Goal: Information Seeking & Learning: Learn about a topic

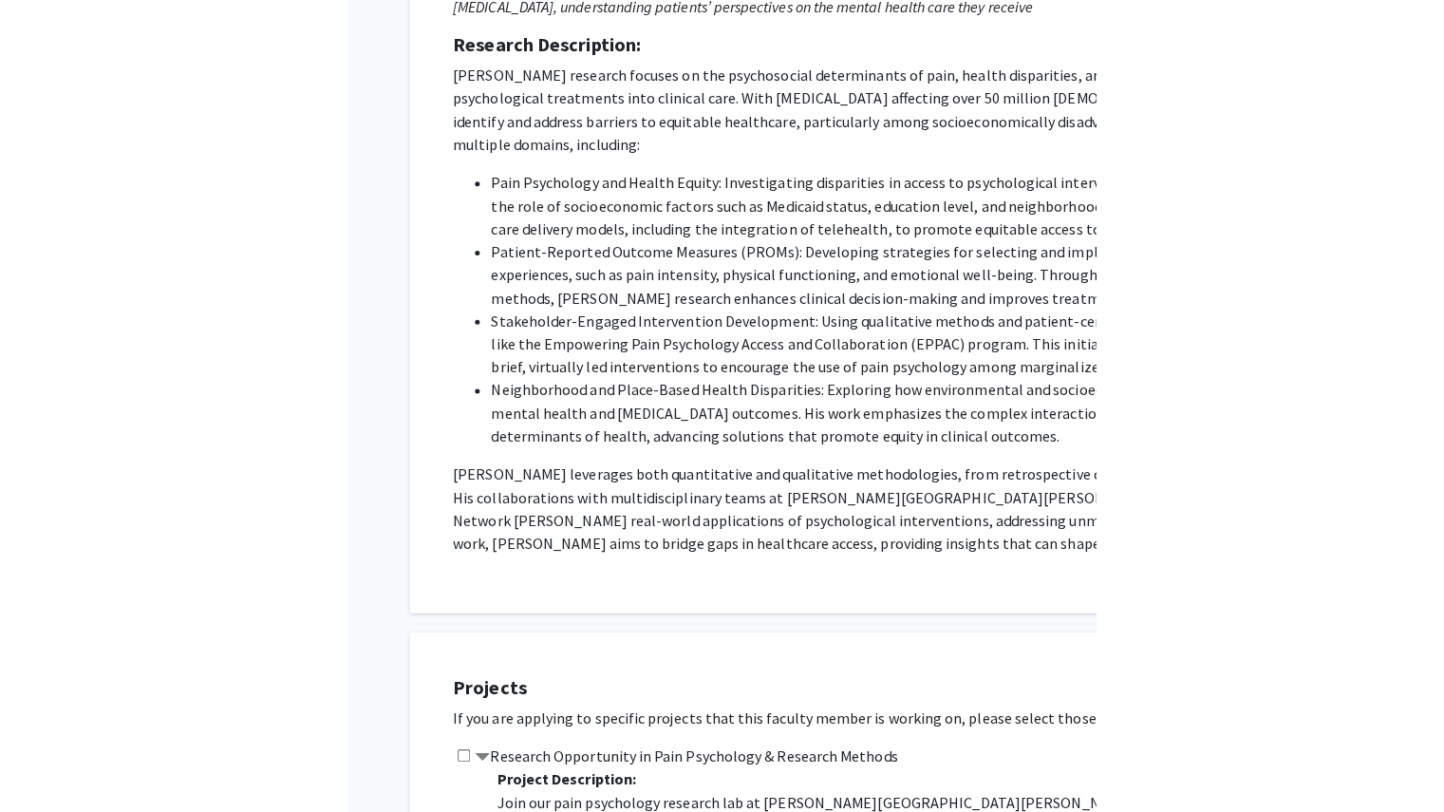
scroll to position [110, 0]
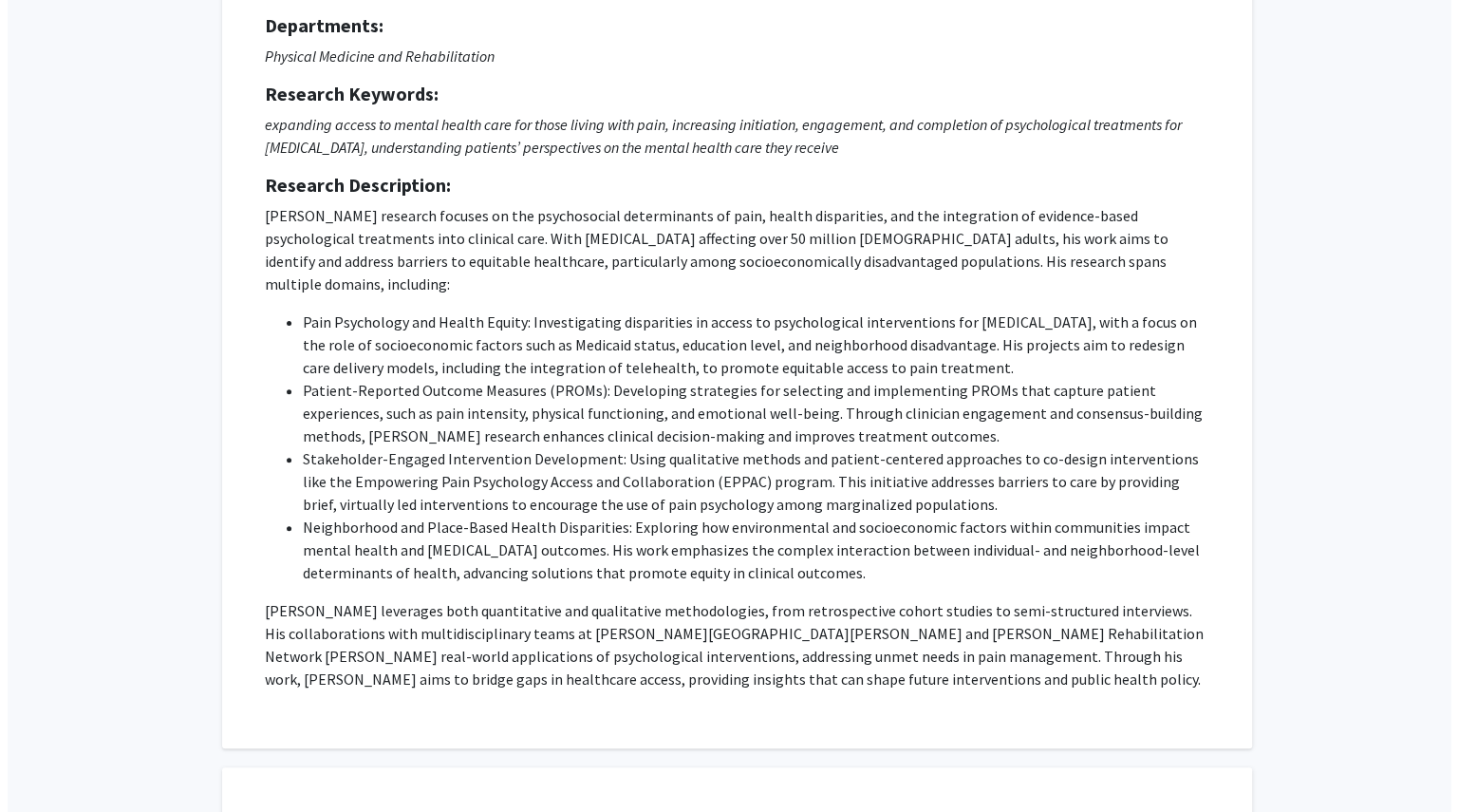
scroll to position [0, 0]
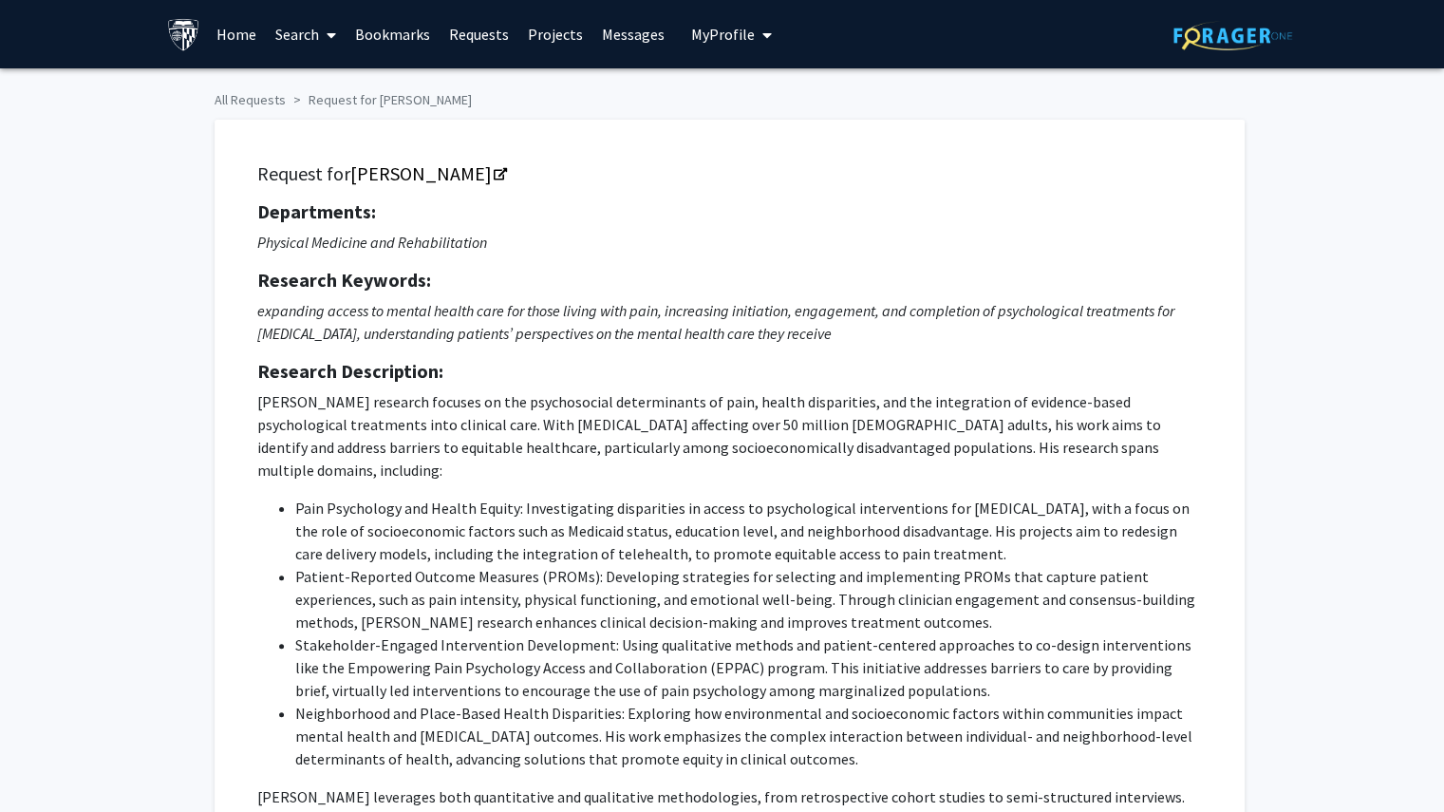
click at [241, 34] on link "Home" at bounding box center [236, 34] width 59 height 66
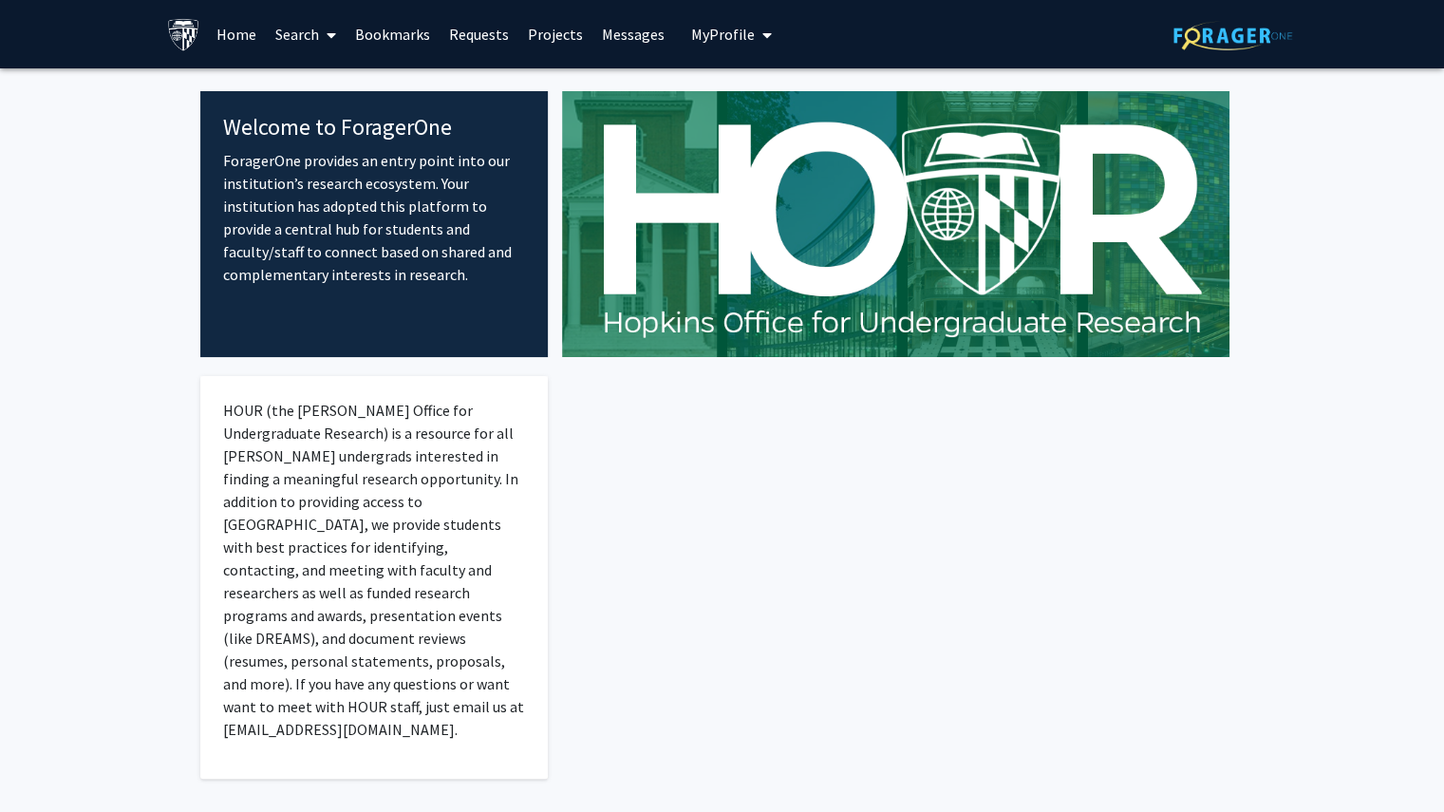
click at [292, 28] on link "Search" at bounding box center [306, 34] width 80 height 66
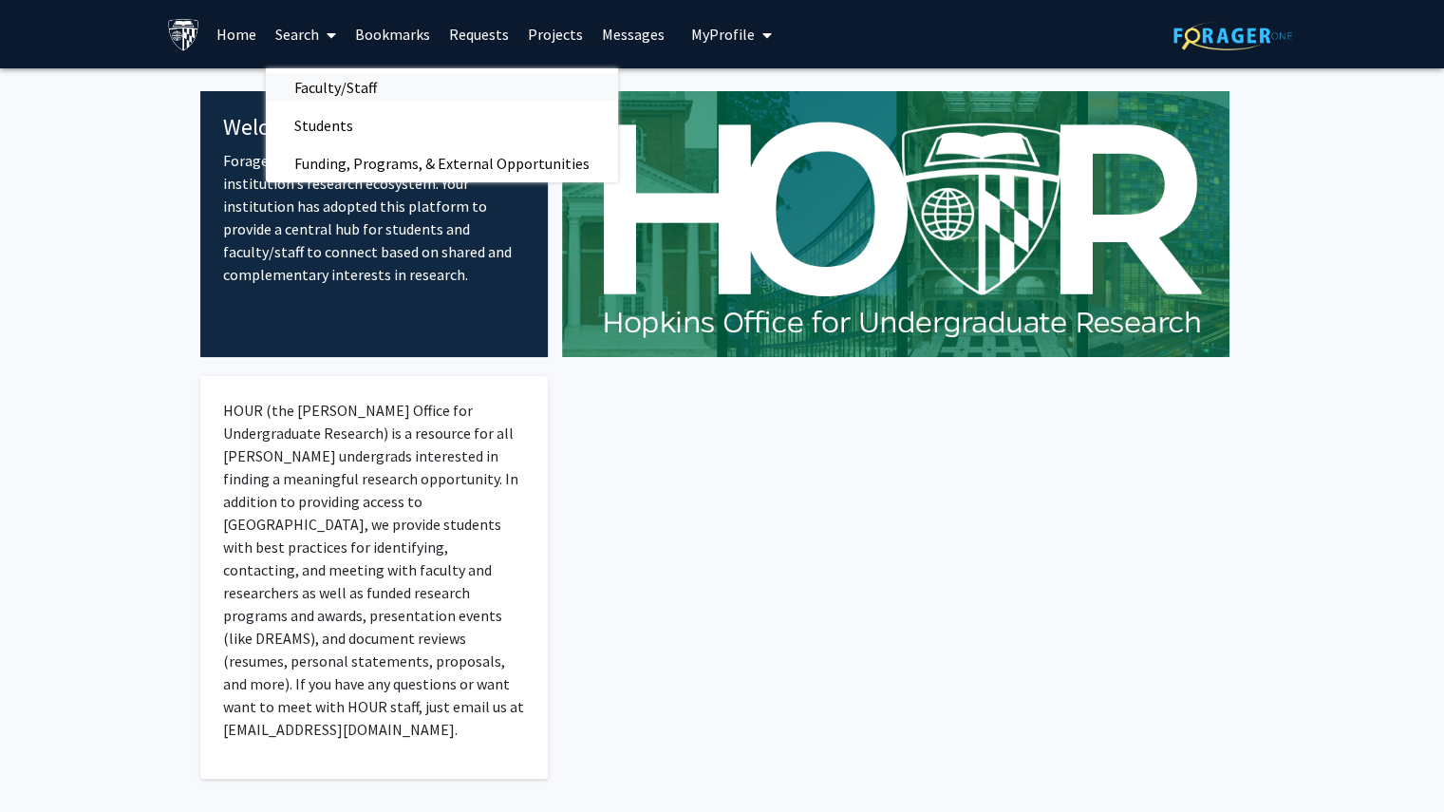
click at [339, 91] on span "Faculty/Staff" at bounding box center [336, 87] width 140 height 38
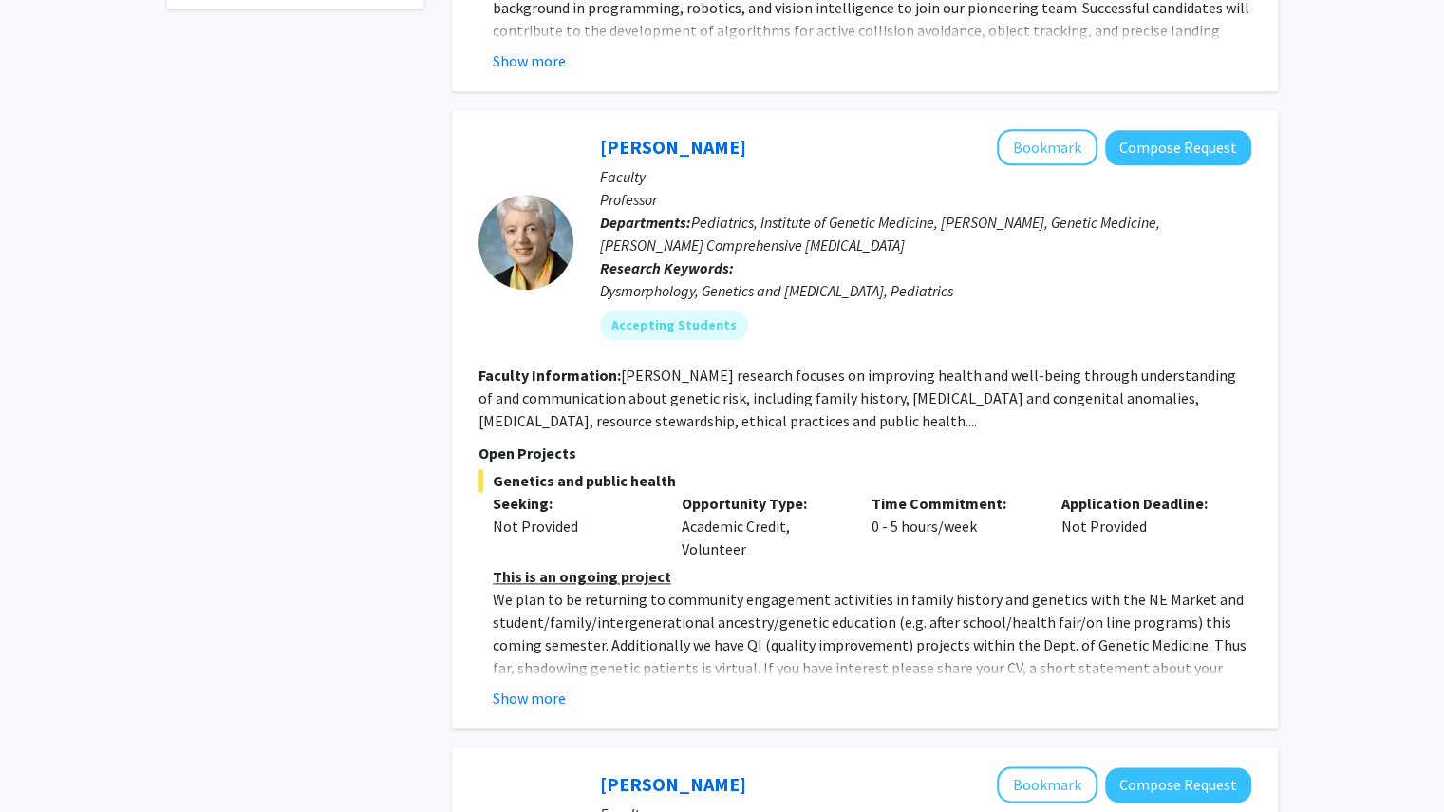
scroll to position [1116, 0]
click at [1066, 128] on button "Bookmark" at bounding box center [1047, 146] width 101 height 36
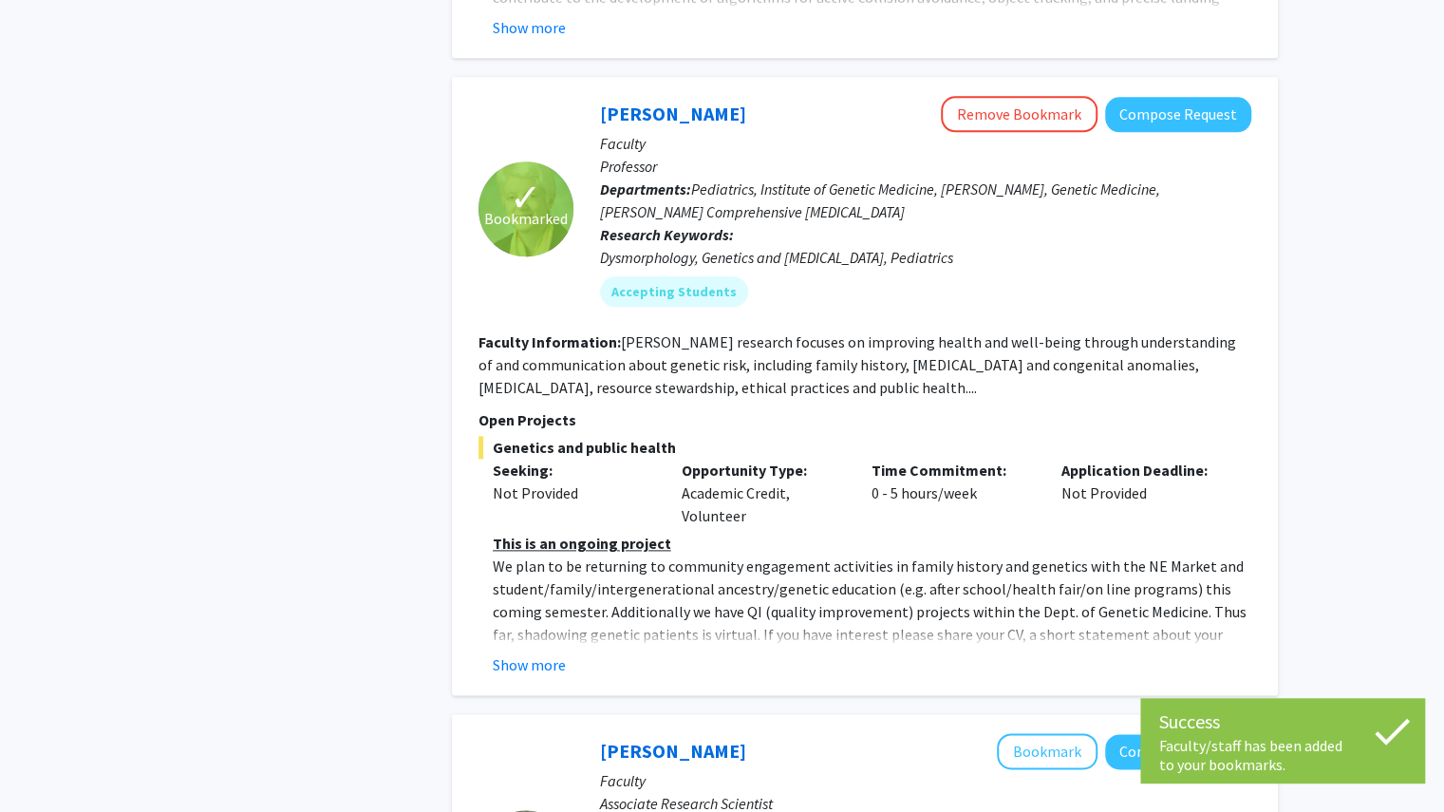
scroll to position [1152, 0]
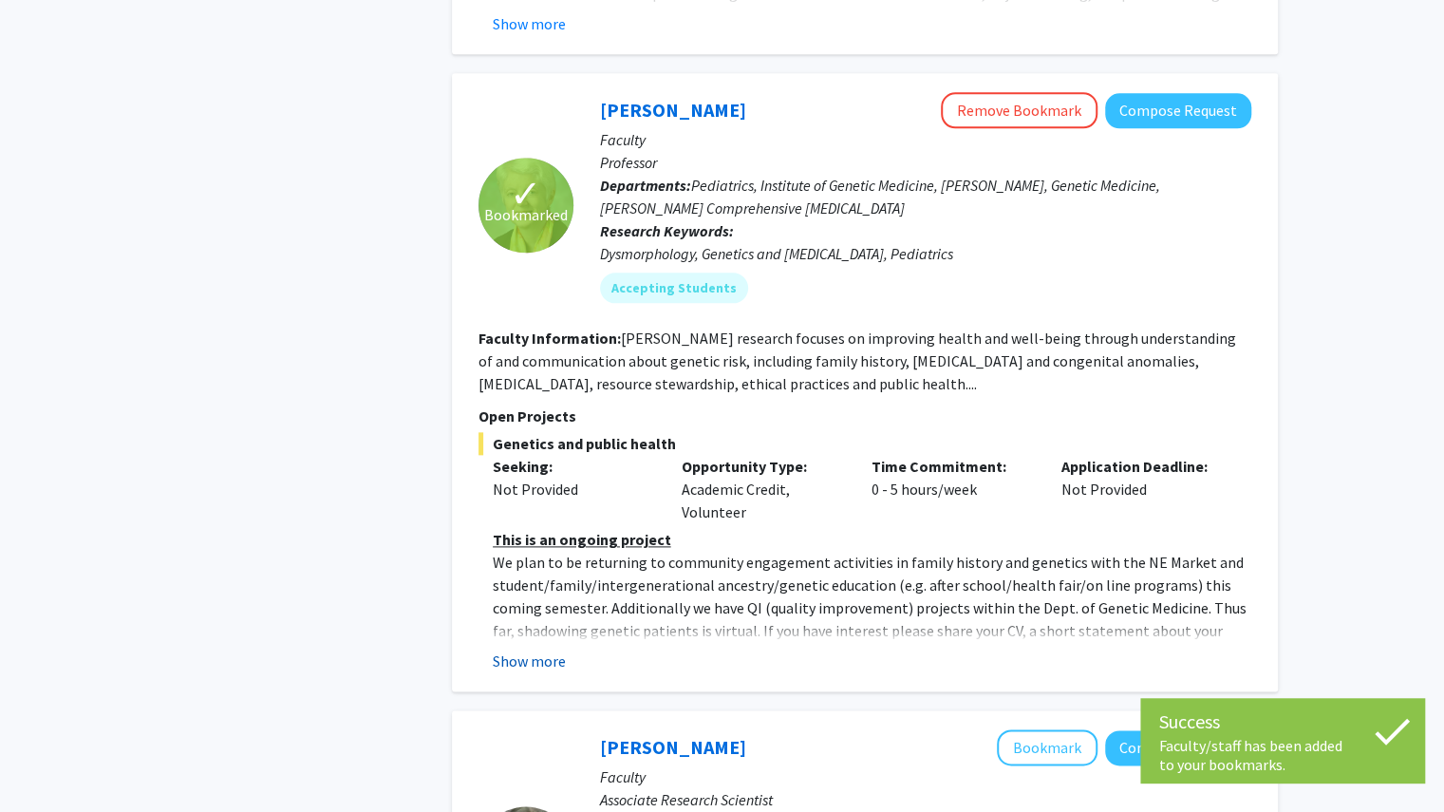
click at [528, 649] on button "Show more" at bounding box center [529, 660] width 73 height 23
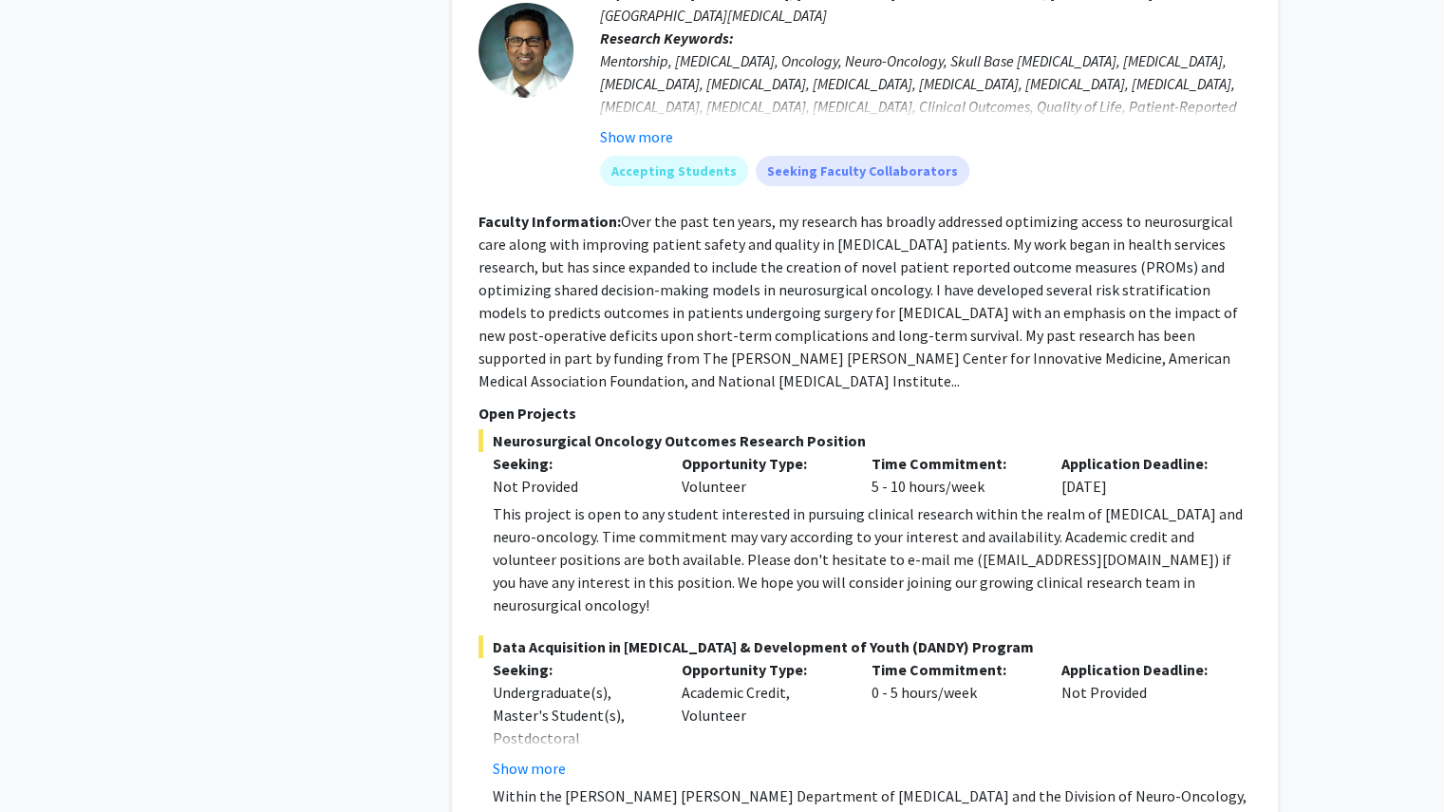
scroll to position [3922, 0]
click at [522, 755] on button "Show more" at bounding box center [529, 766] width 73 height 23
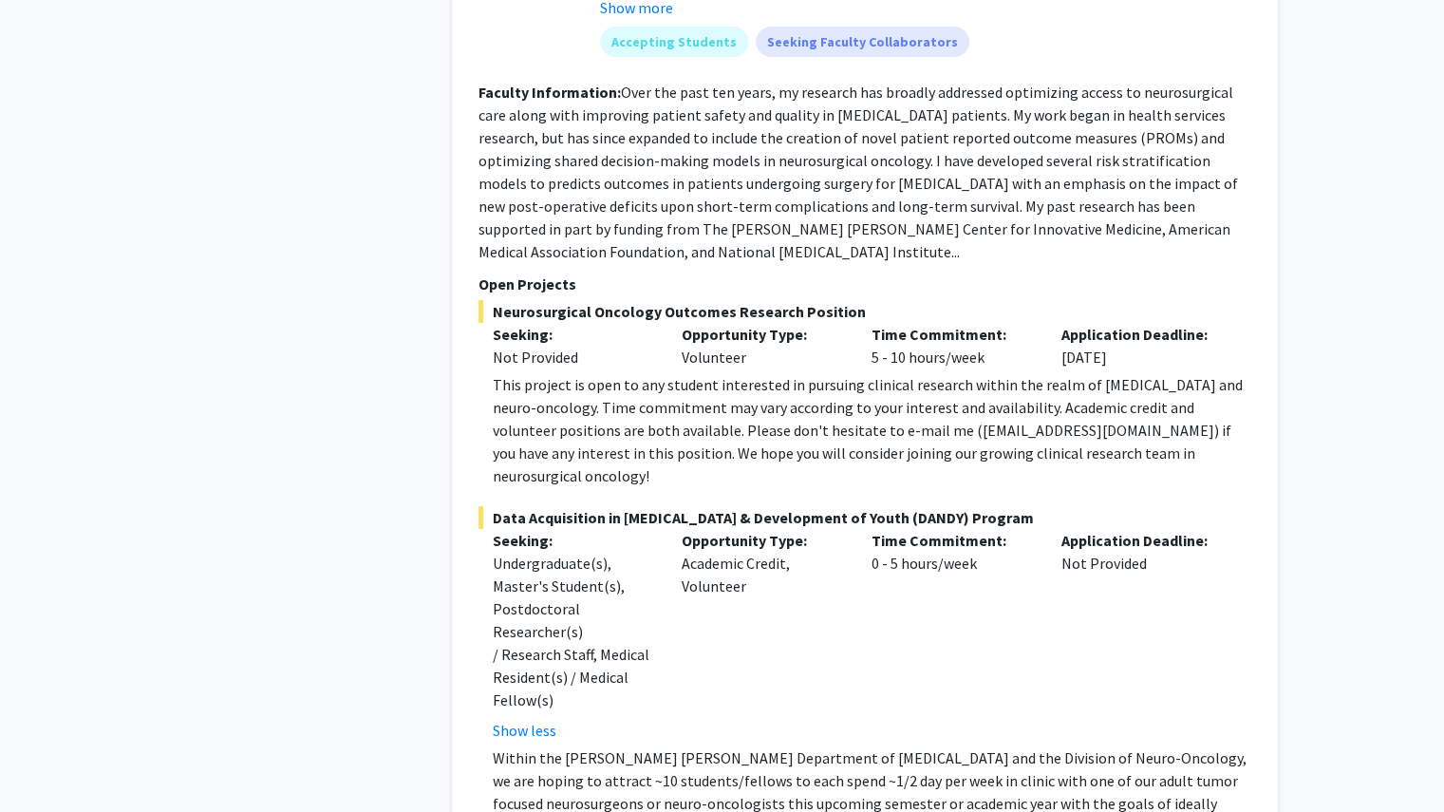
scroll to position [4063, 0]
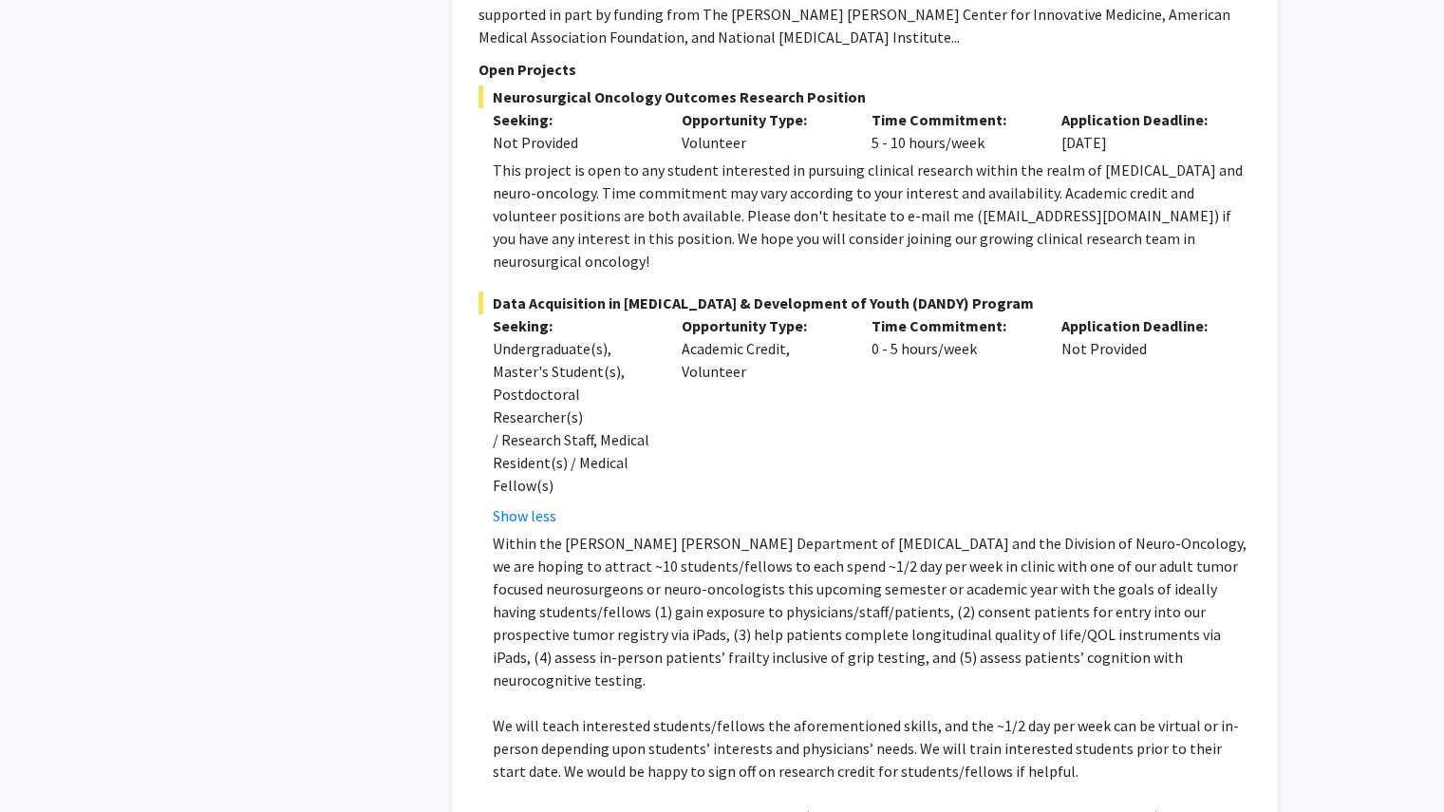
scroll to position [4267, 0]
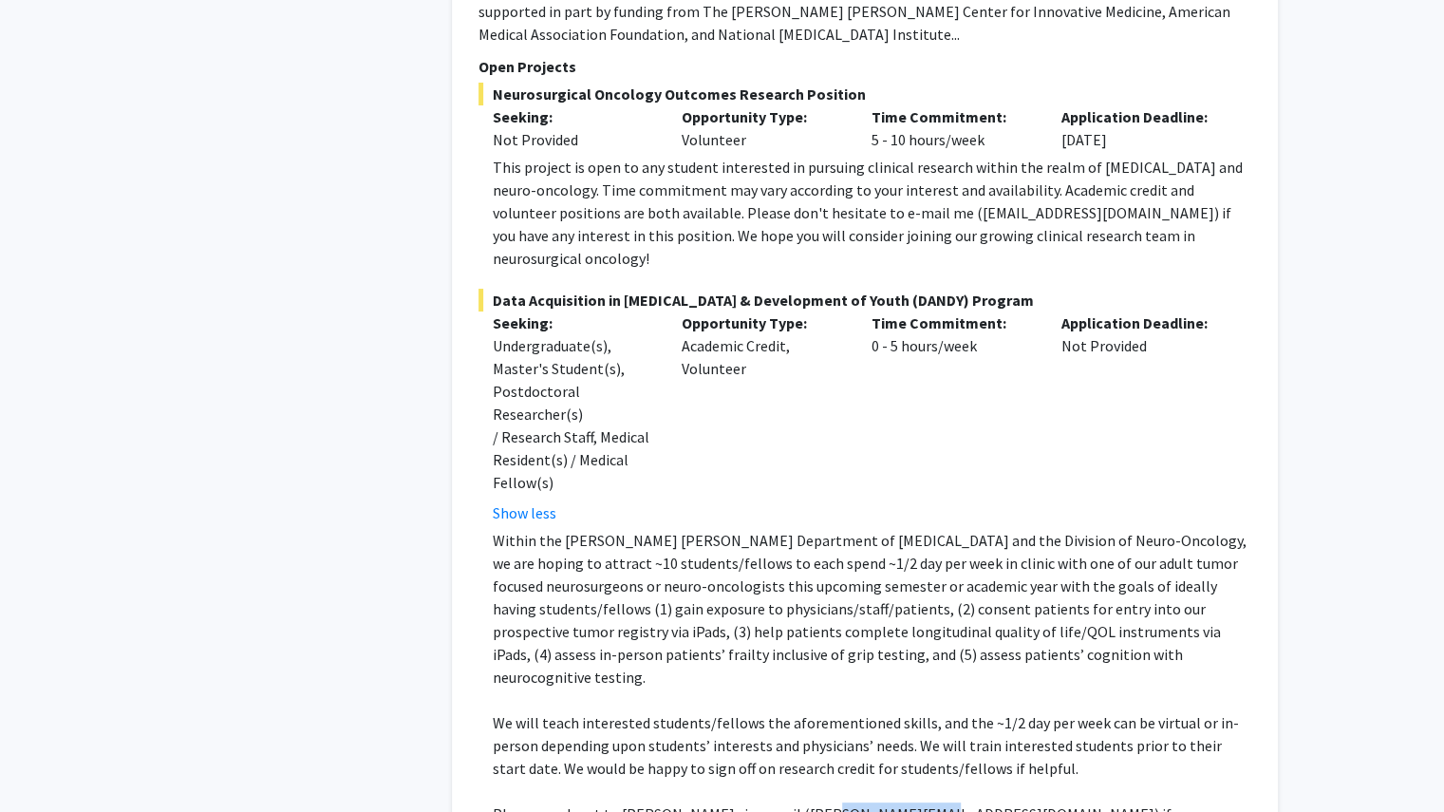
drag, startPoint x: 801, startPoint y: 612, endPoint x: 896, endPoint y: 620, distance: 95.2
click at [896, 802] on p "Please reach out to [PERSON_NAME] via e-mail ([PERSON_NAME][EMAIL_ADDRESS][DOMA…" at bounding box center [872, 825] width 759 height 46
click at [892, 802] on p "Please reach out to [PERSON_NAME] via e-mail ([PERSON_NAME][EMAIL_ADDRESS][DOMA…" at bounding box center [872, 825] width 759 height 46
drag, startPoint x: 895, startPoint y: 604, endPoint x: 803, endPoint y: 612, distance: 92.5
click at [803, 802] on p "Please reach out to [PERSON_NAME] via e-mail ([PERSON_NAME][EMAIL_ADDRESS][DOMA…" at bounding box center [872, 825] width 759 height 46
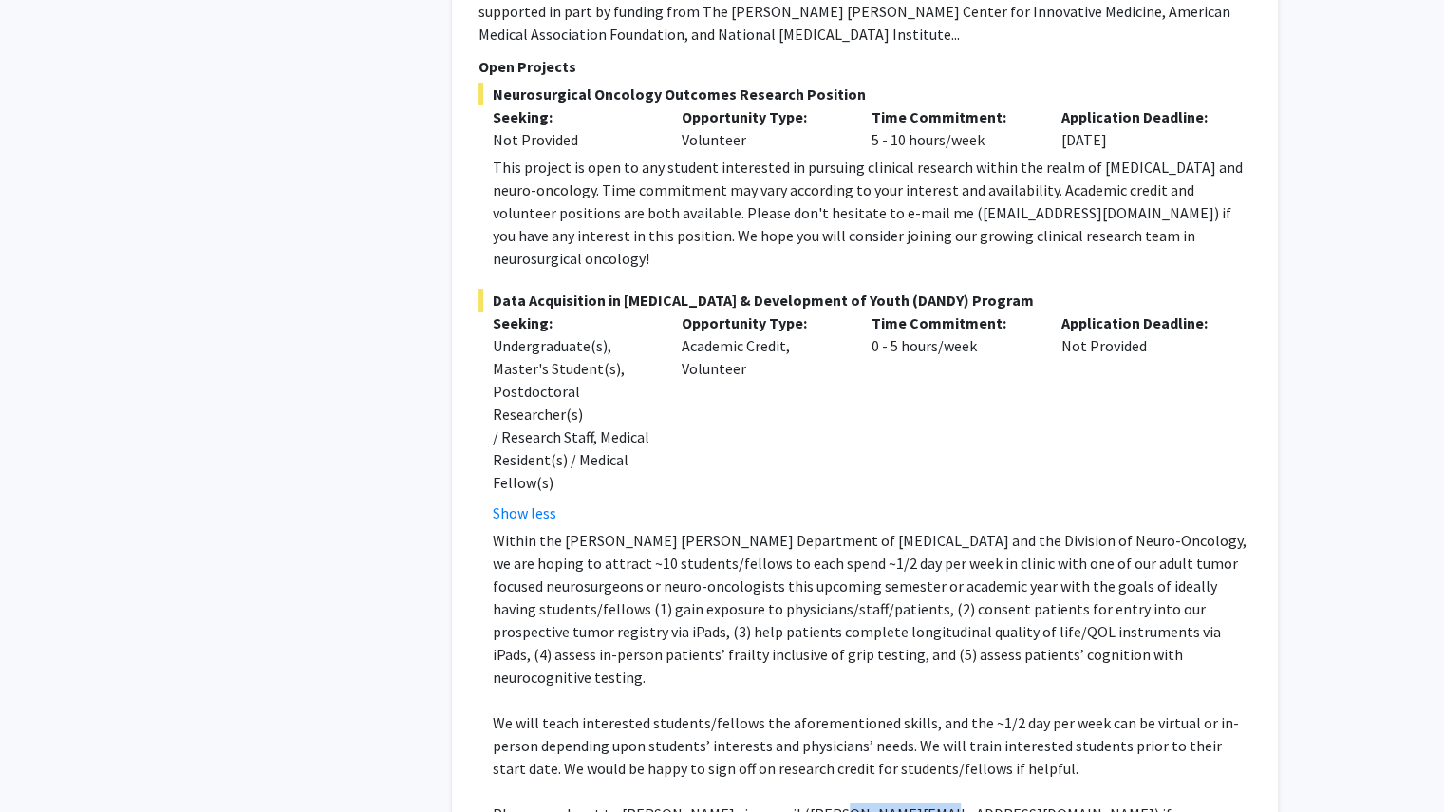
copy p "[EMAIL_ADDRESS][DOMAIN_NAME]"
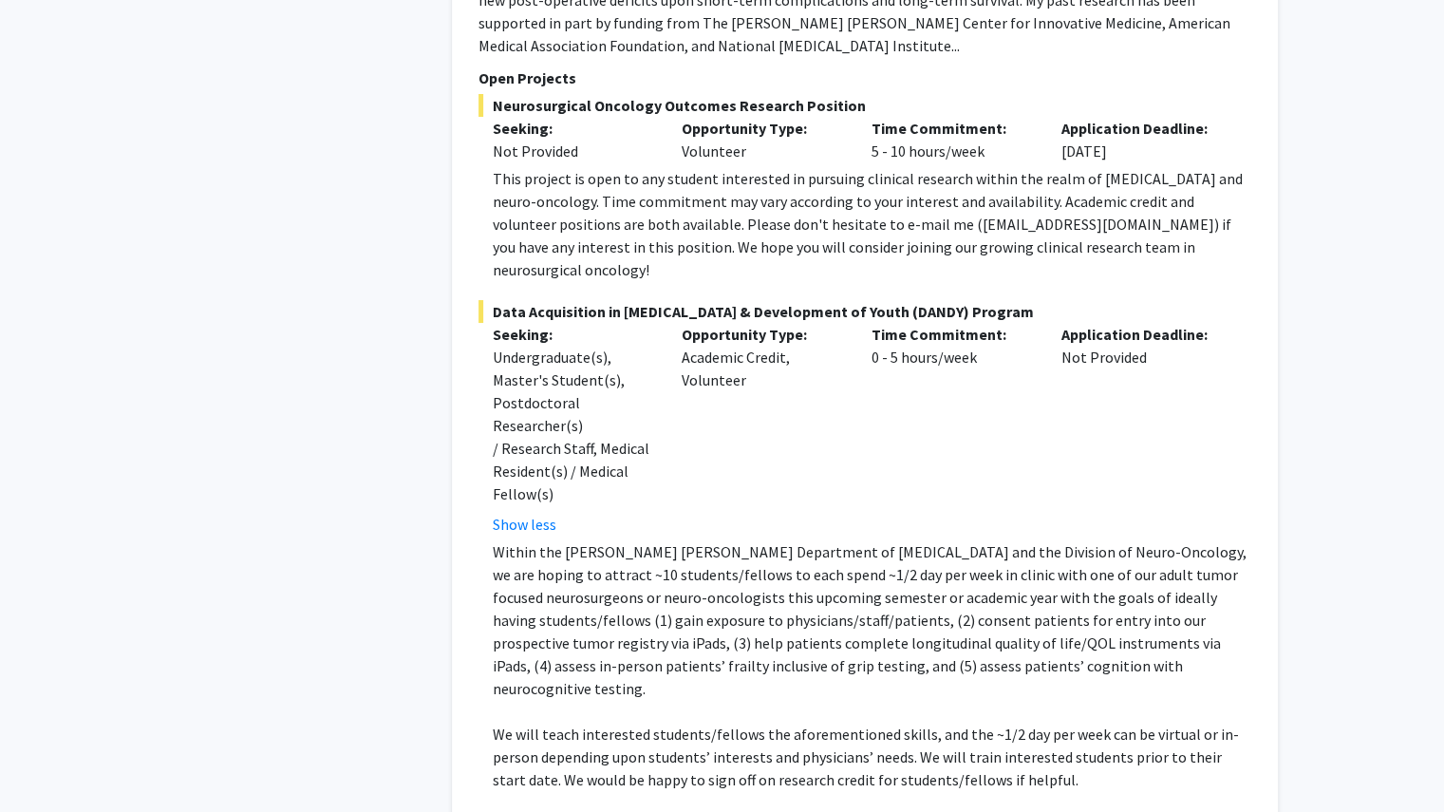
scroll to position [4264, 0]
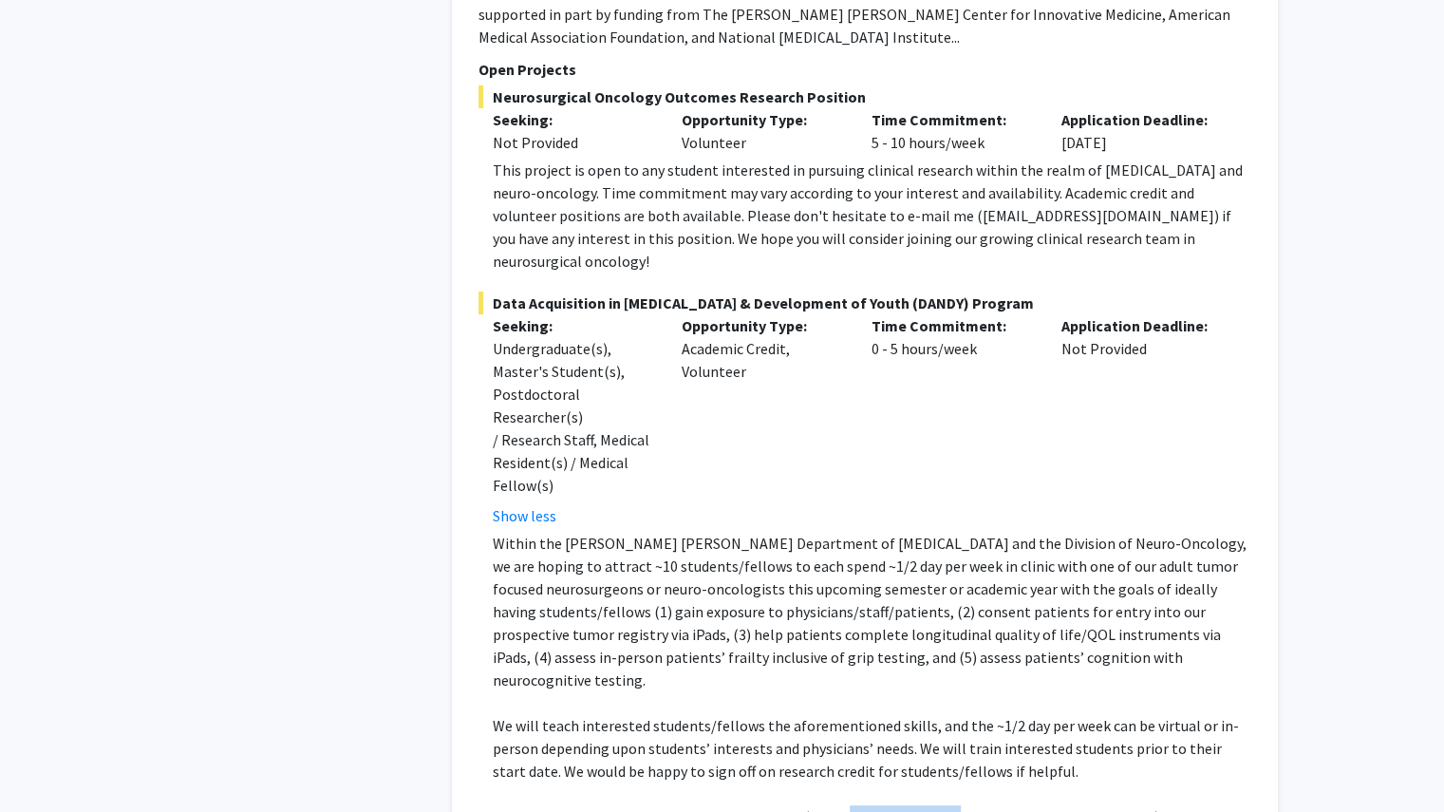
click at [674, 314] on div "Opportunity Type: Academic Credit, Volunteer" at bounding box center [762, 420] width 190 height 213
click at [539, 337] on div "Undergraduate(s), Master's Student(s), Postdoctoral Researcher(s) / Research St…" at bounding box center [573, 417] width 161 height 160
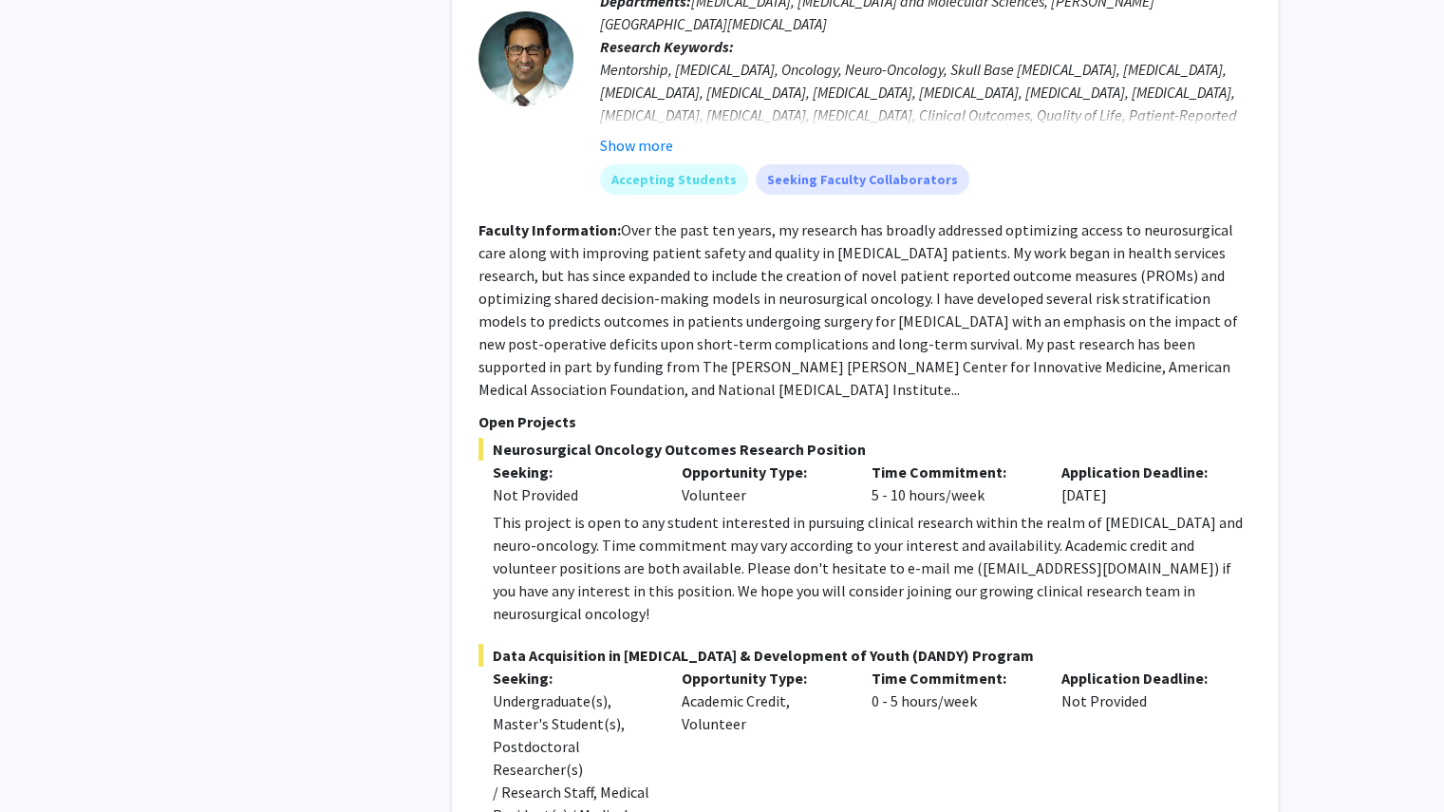
click at [539, 410] on p "Open Projects" at bounding box center [865, 421] width 773 height 23
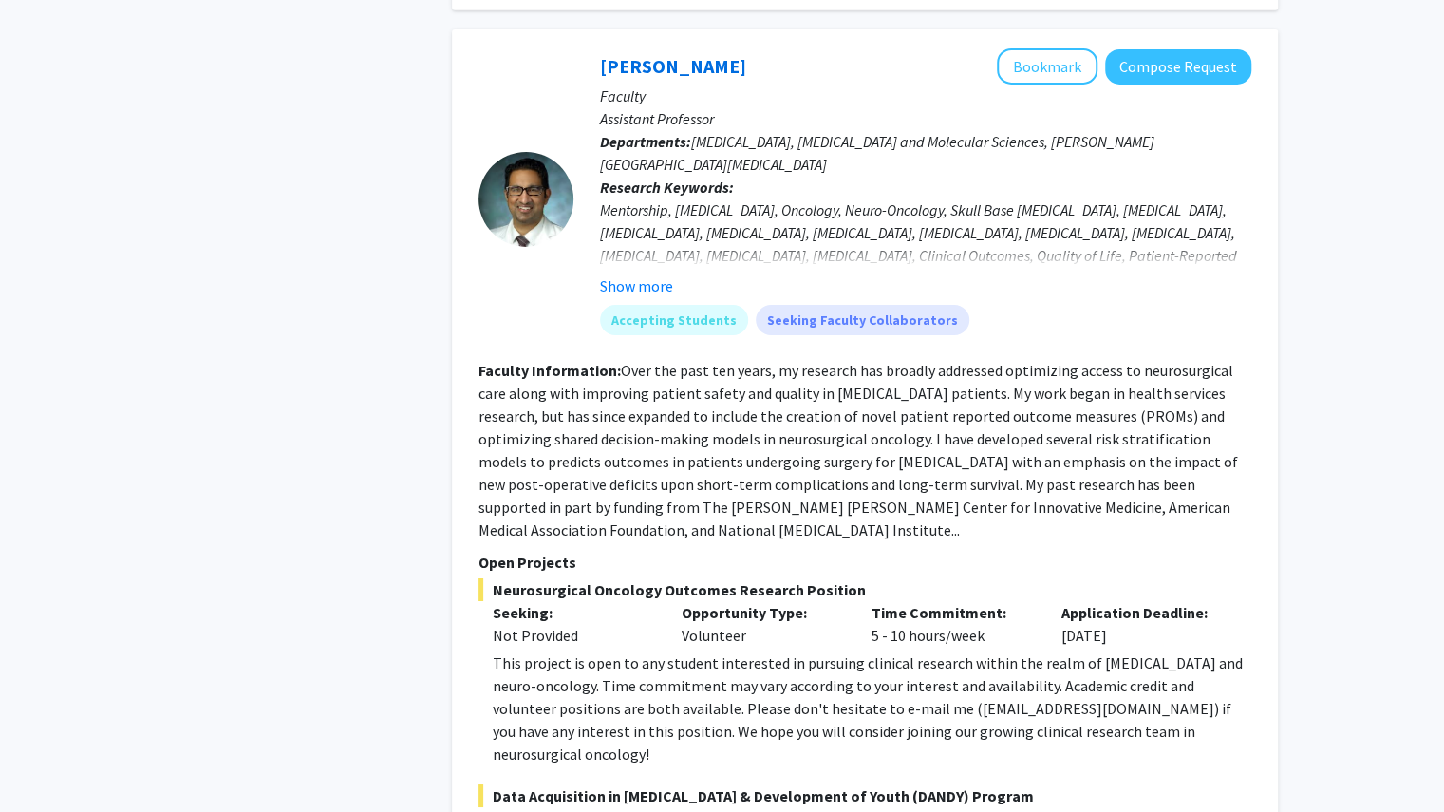
scroll to position [3806, 0]
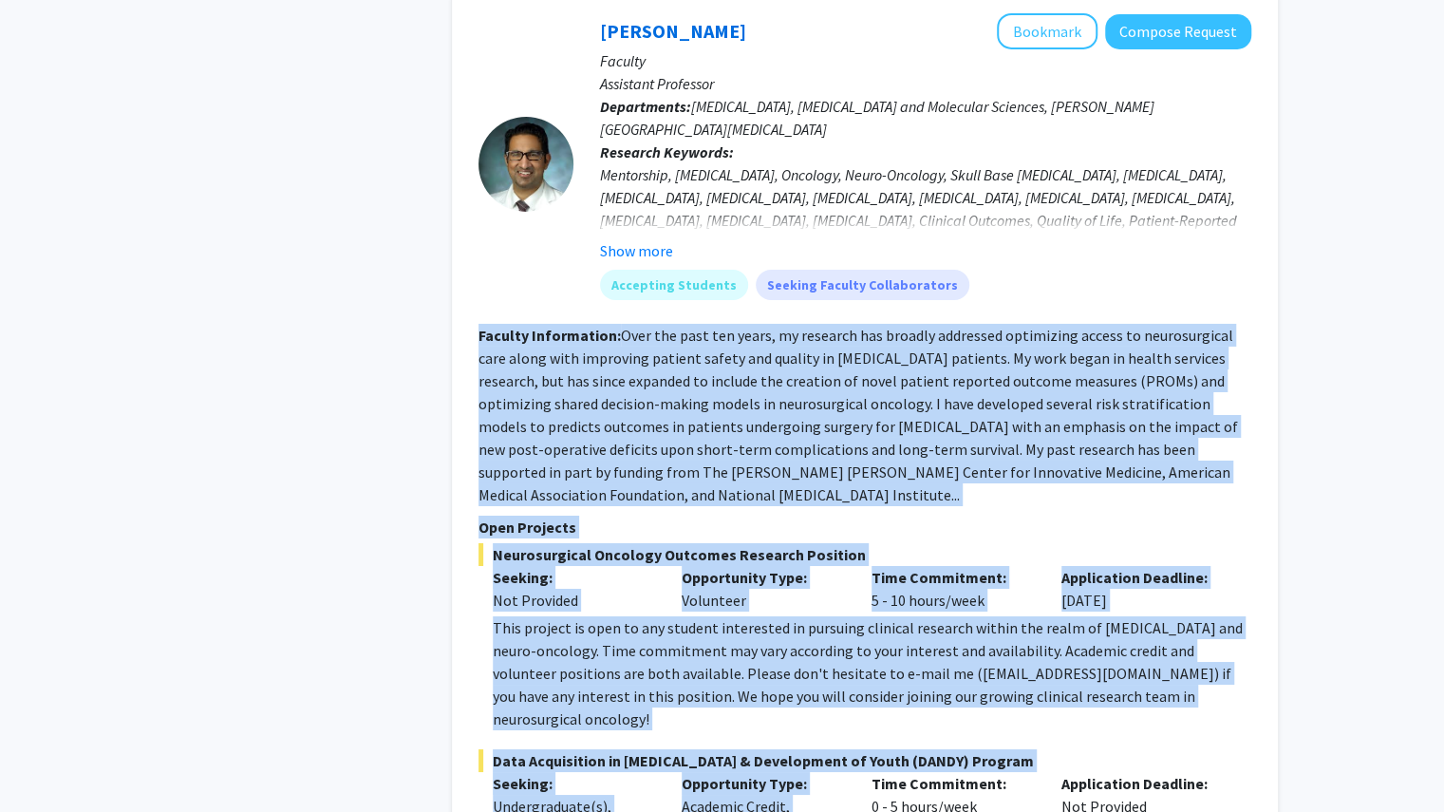
drag, startPoint x: 478, startPoint y: 389, endPoint x: 689, endPoint y: 701, distance: 376.6
click at [689, 701] on fg-search-faculty "[PERSON_NAME] Bookmark Compose Request Faculty Assistant Professor Departments:…" at bounding box center [865, 687] width 773 height 1348
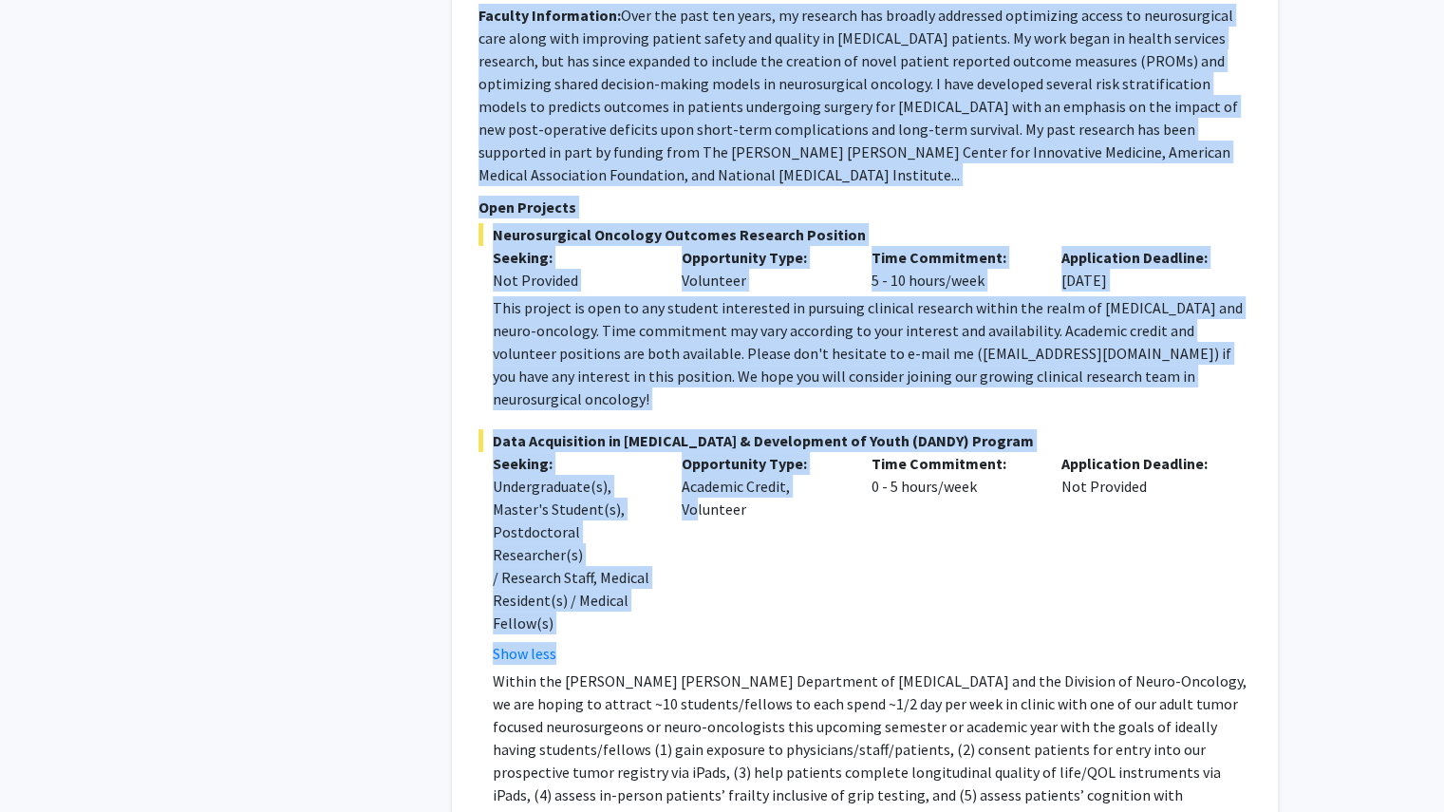
scroll to position [4127, 0]
copy fg-search-faculty "Loremip Dolorsitame: Cons adi elit sed doeiu, te incididu utl etdolor magnaaliq…"
click at [488, 295] on fg-read-more "This project is open to any student interested in pursuing clinical research wi…" at bounding box center [865, 352] width 773 height 114
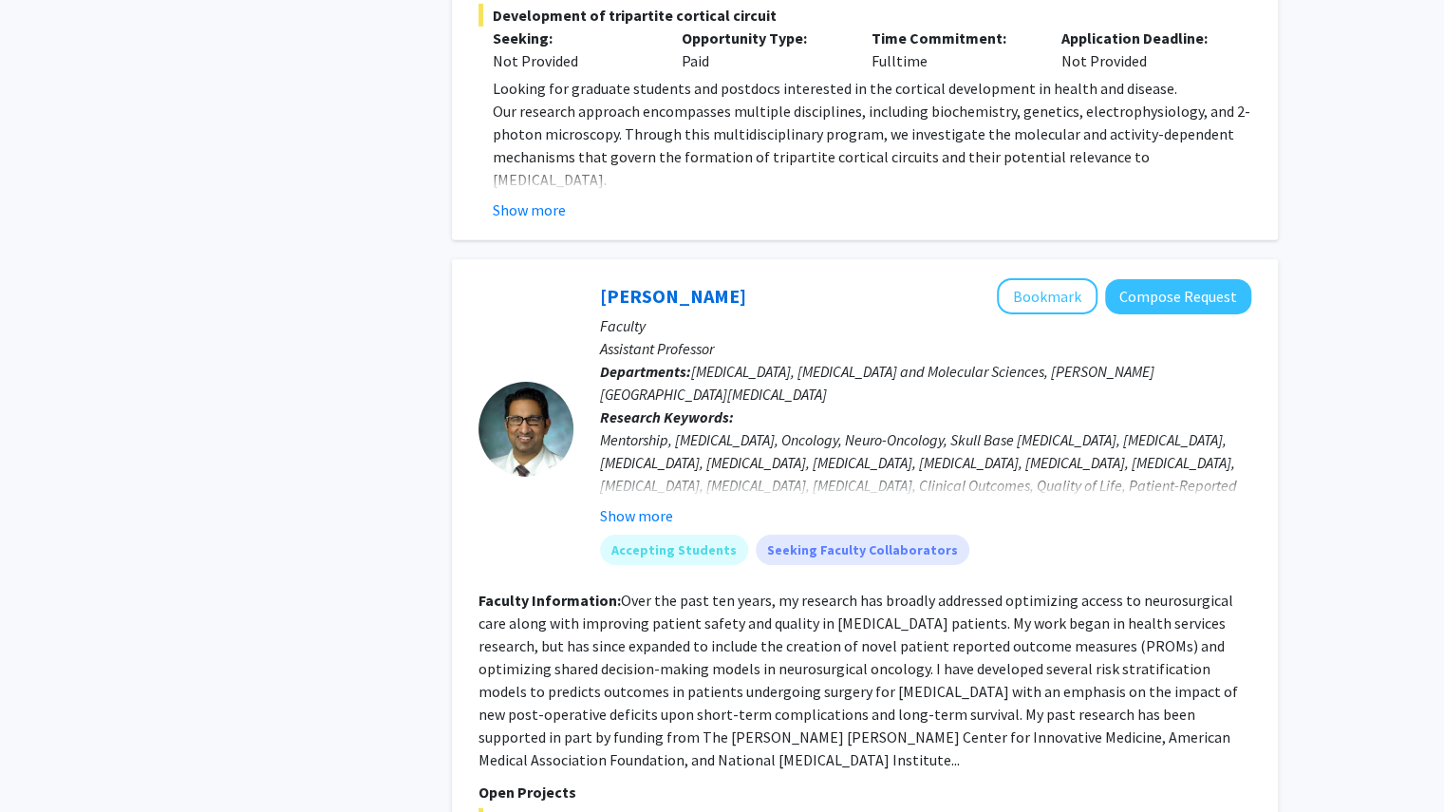
scroll to position [3540, 0]
click at [1031, 279] on button "Bookmark" at bounding box center [1047, 297] width 101 height 36
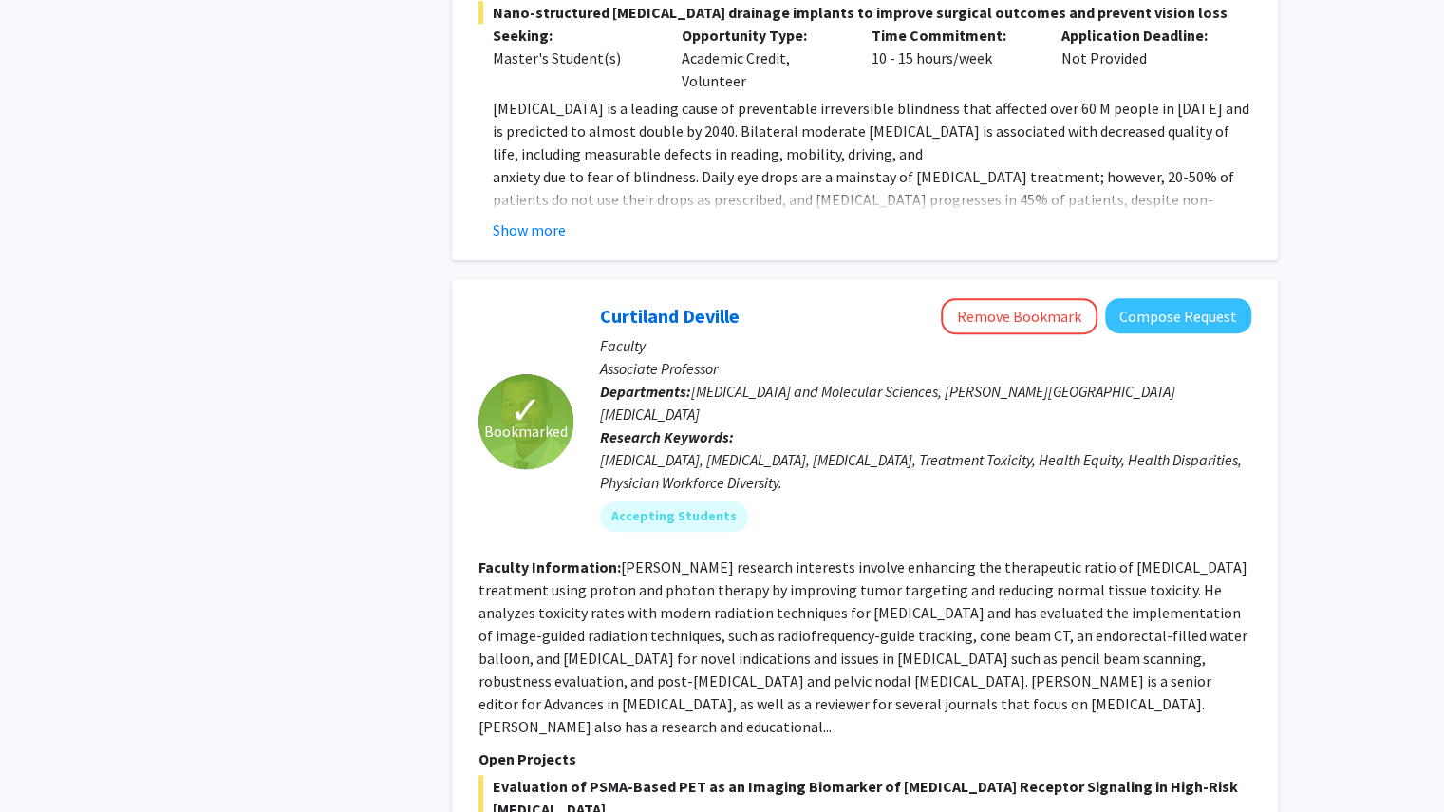
scroll to position [9135, 0]
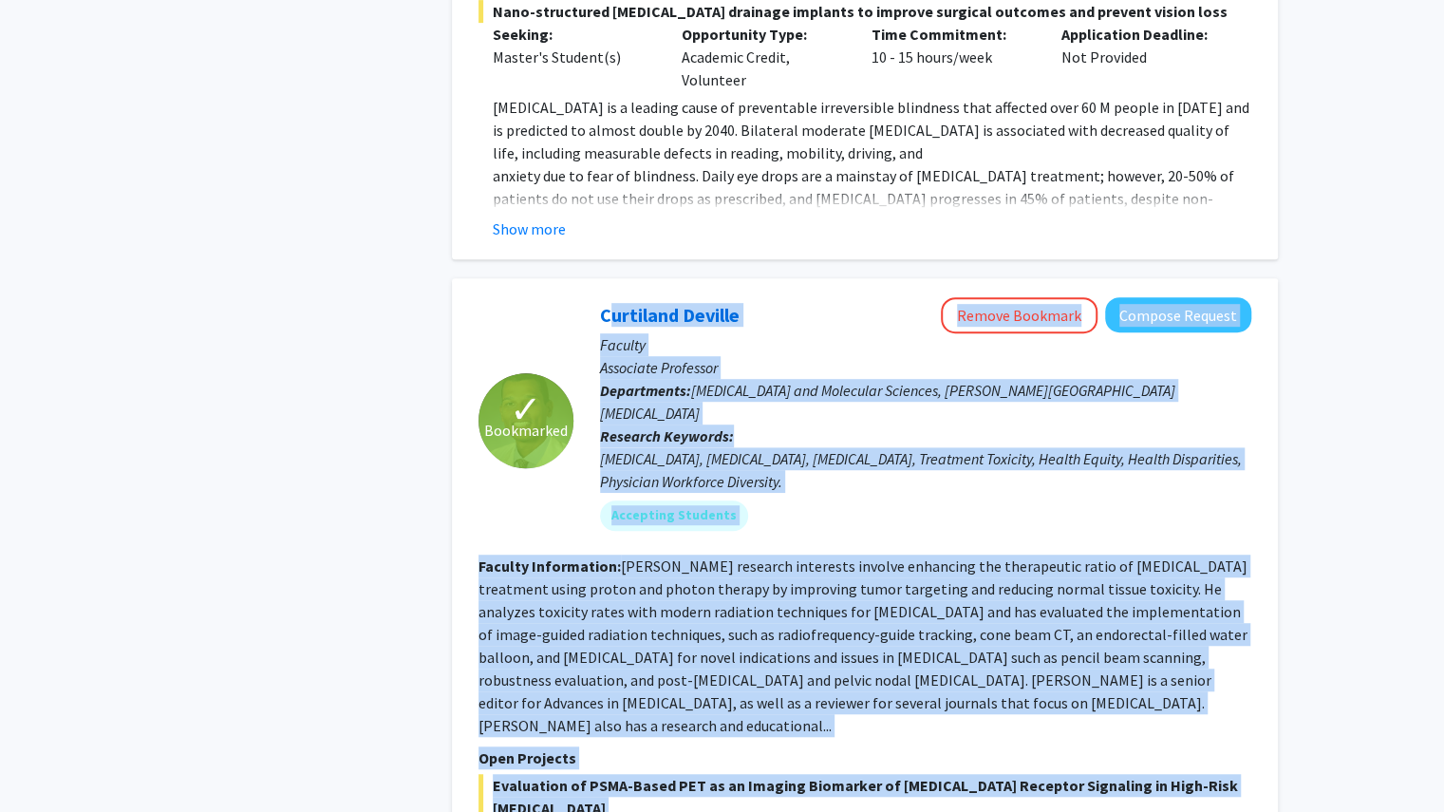
drag, startPoint x: 594, startPoint y: 62, endPoint x: 1132, endPoint y: 787, distance: 902.7
click at [1132, 787] on fg-search-faculty "✓ Bookmarked [PERSON_NAME] Remove Bookmark Compose Request Faculty Associate Pr…" at bounding box center [865, 690] width 773 height 787
copy fg-search-faculty "Loremipsu Dolorsi Ametco Adipisci Elitsed Doeiusm Tempori Utlaboree Doloremag A…"
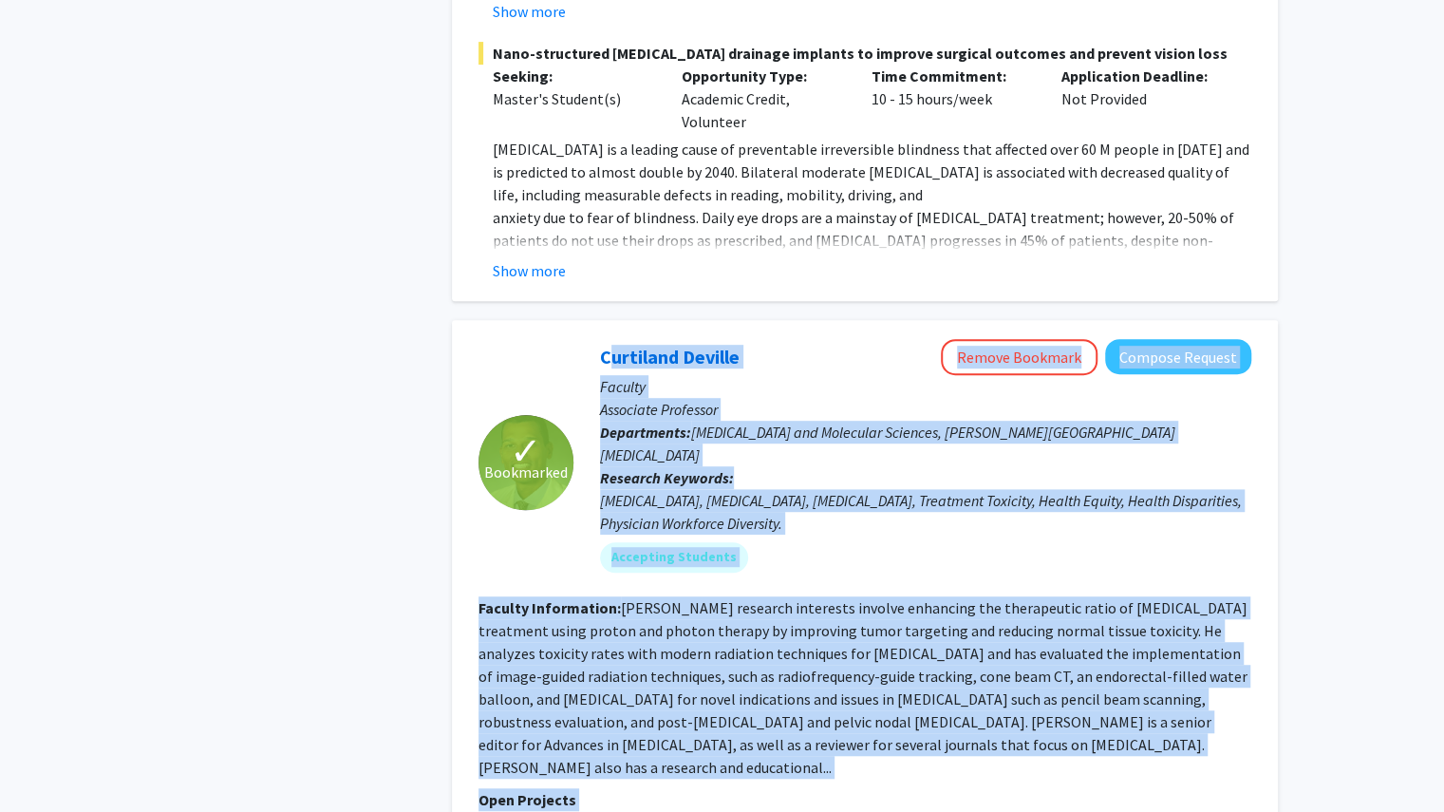
scroll to position [9092, 0]
click at [527, 599] on b "Faculty Information:" at bounding box center [550, 608] width 142 height 19
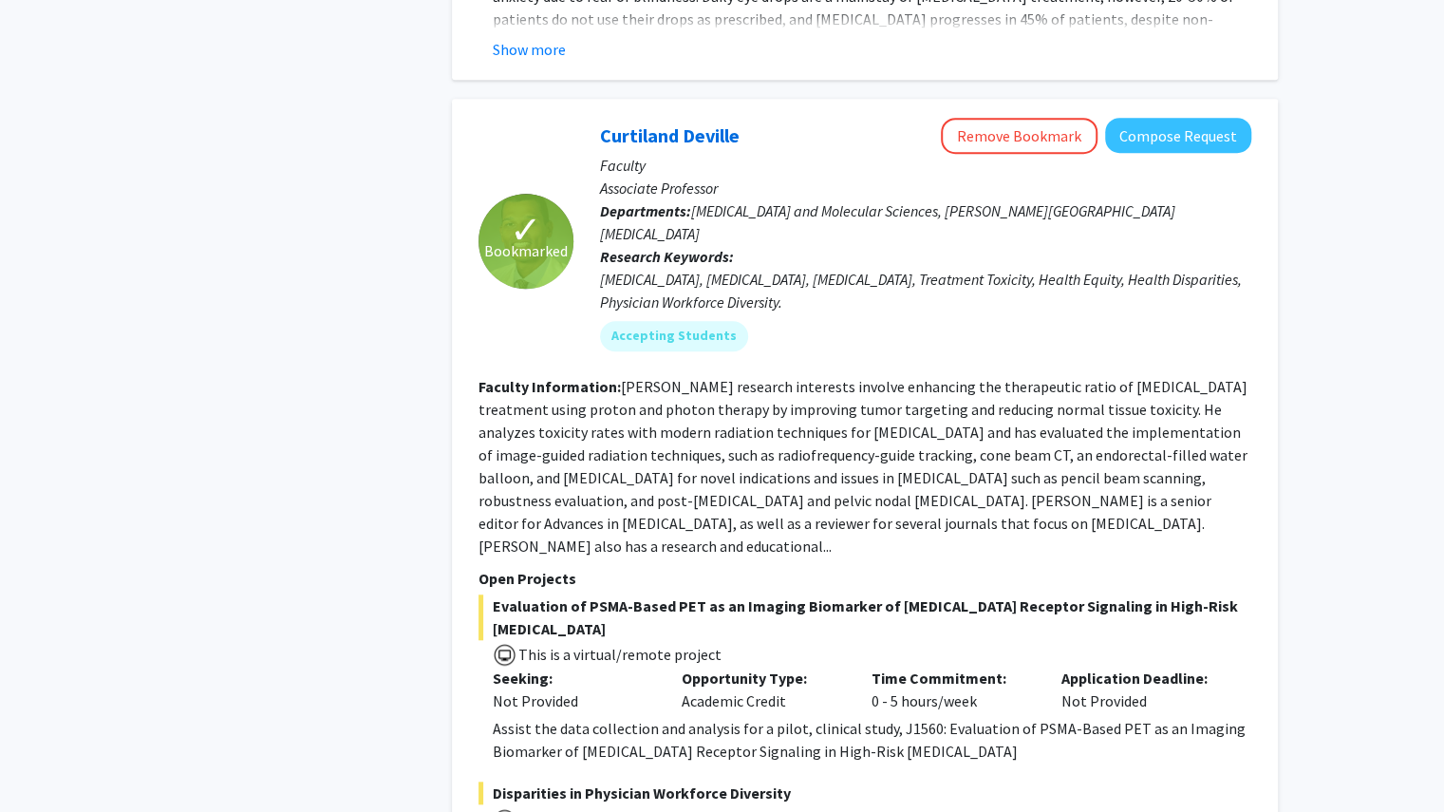
scroll to position [9340, 0]
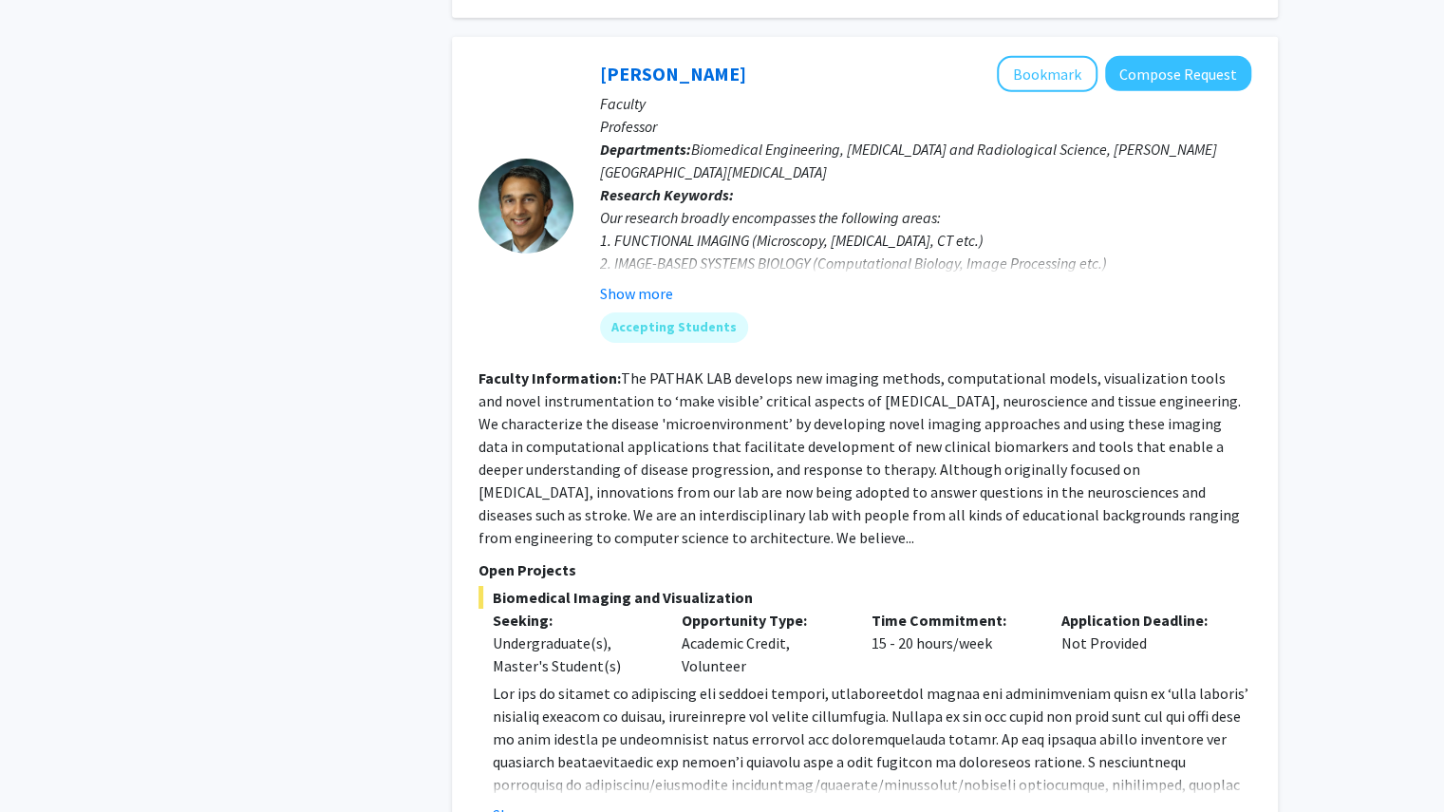
scroll to position [3739, 0]
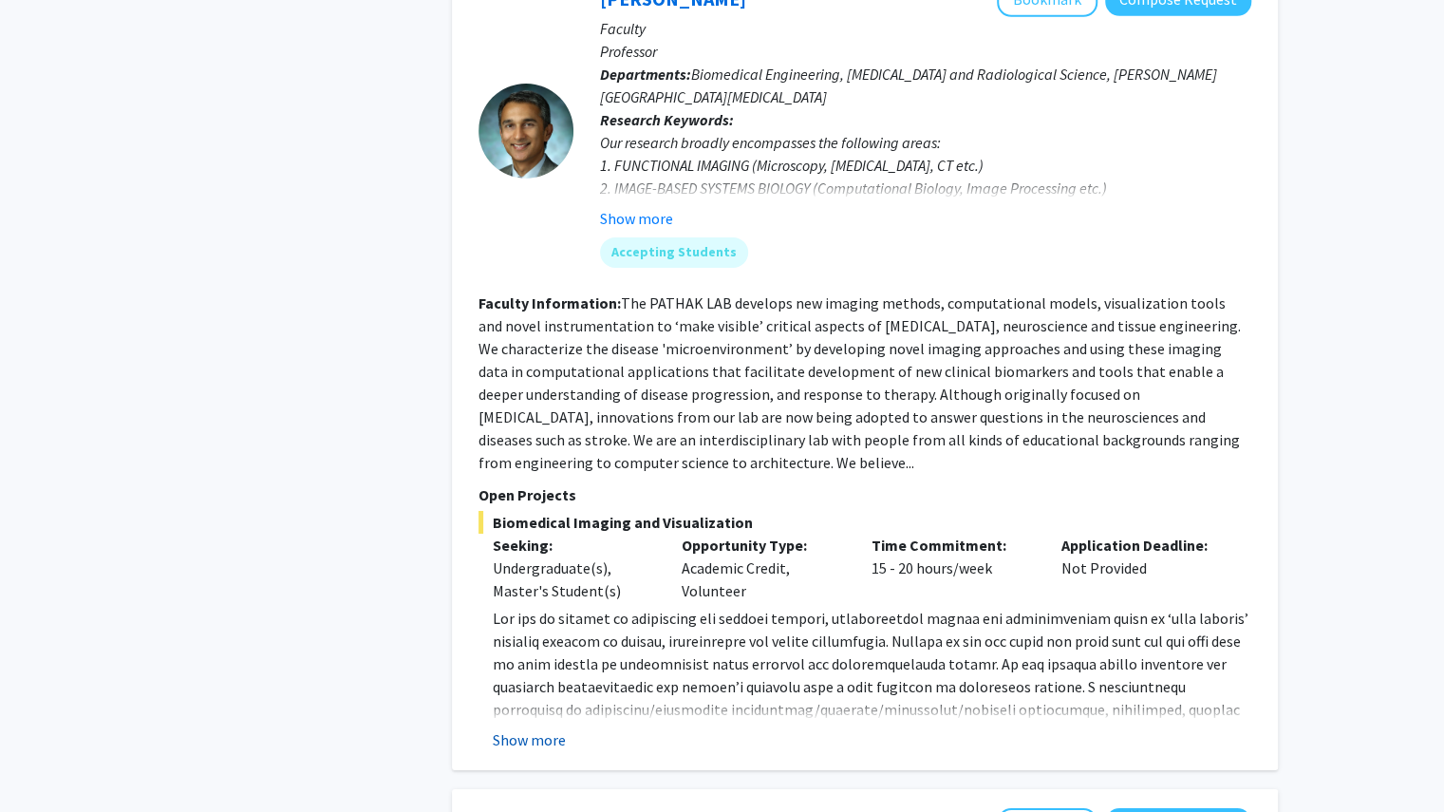
click at [532, 728] on button "Show more" at bounding box center [529, 739] width 73 height 23
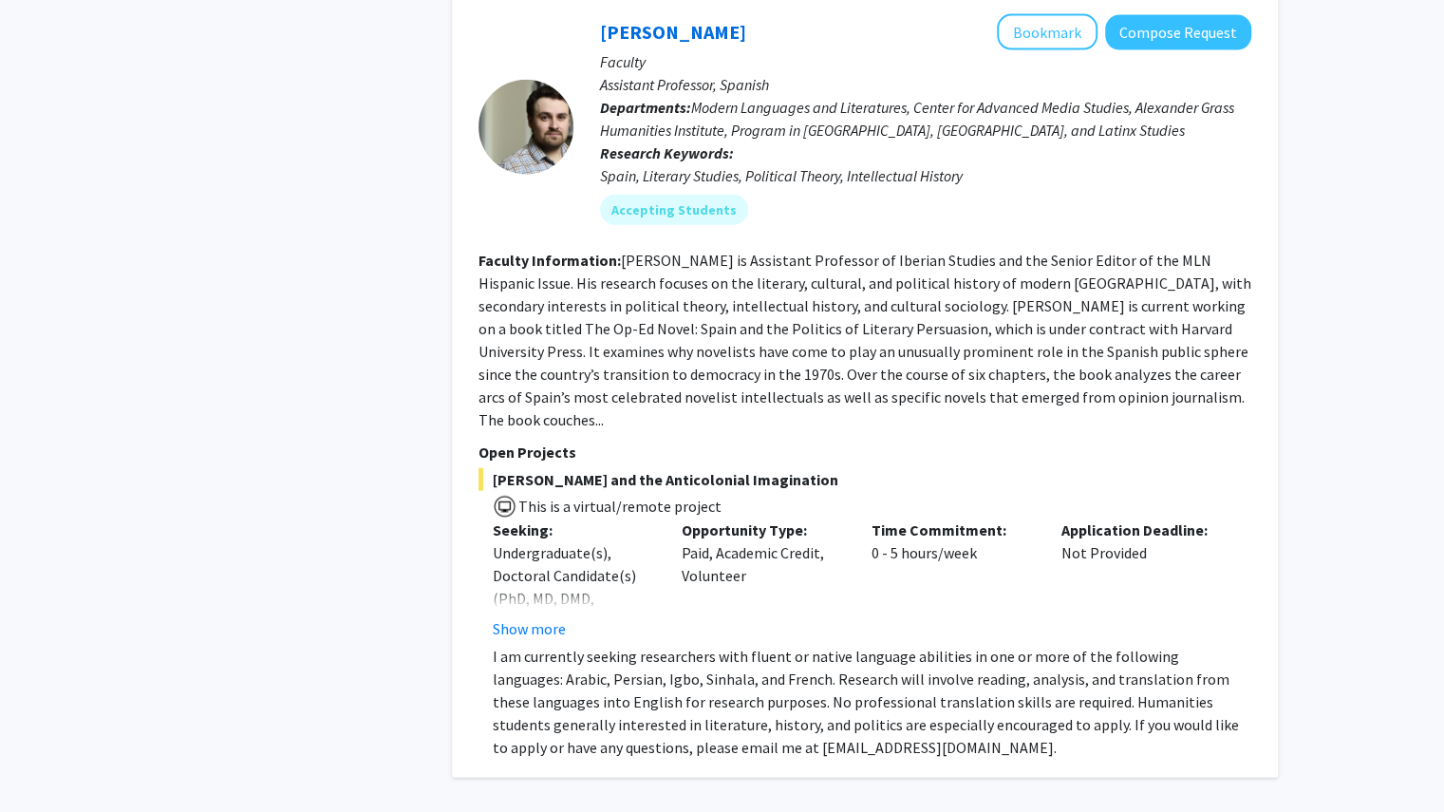
scroll to position [6995, 0]
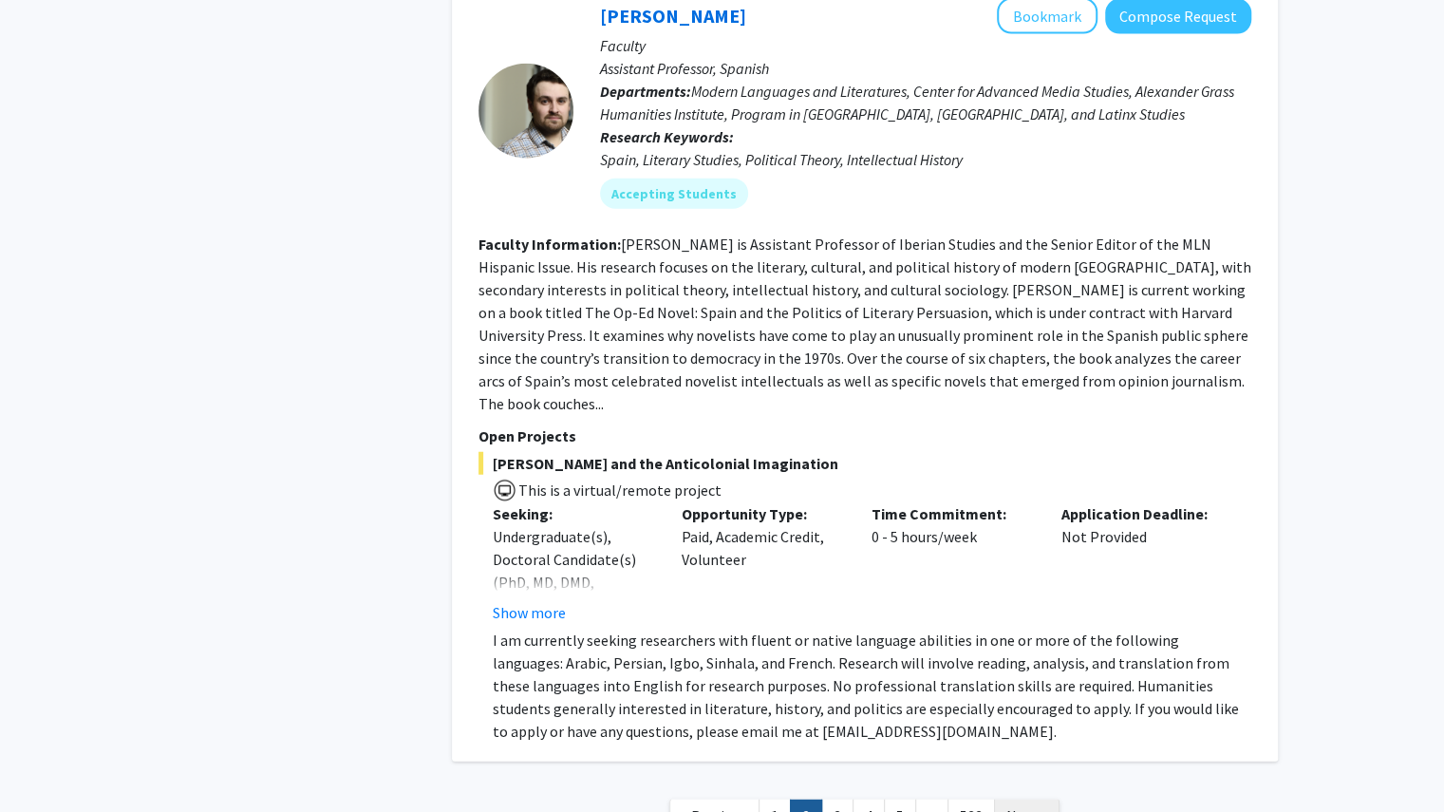
click at [1023, 806] on span "Next »" at bounding box center [1026, 815] width 41 height 19
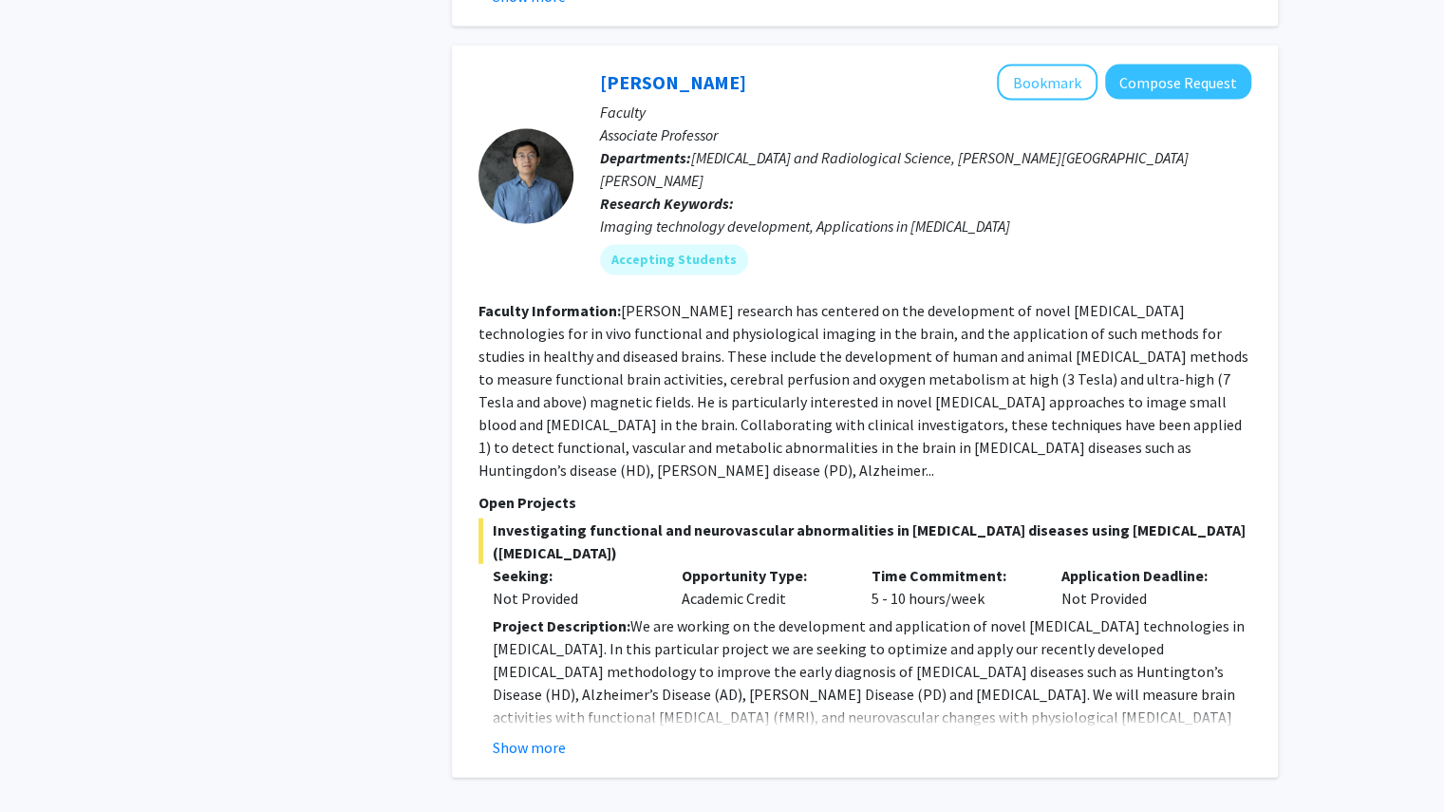
scroll to position [6661, 0]
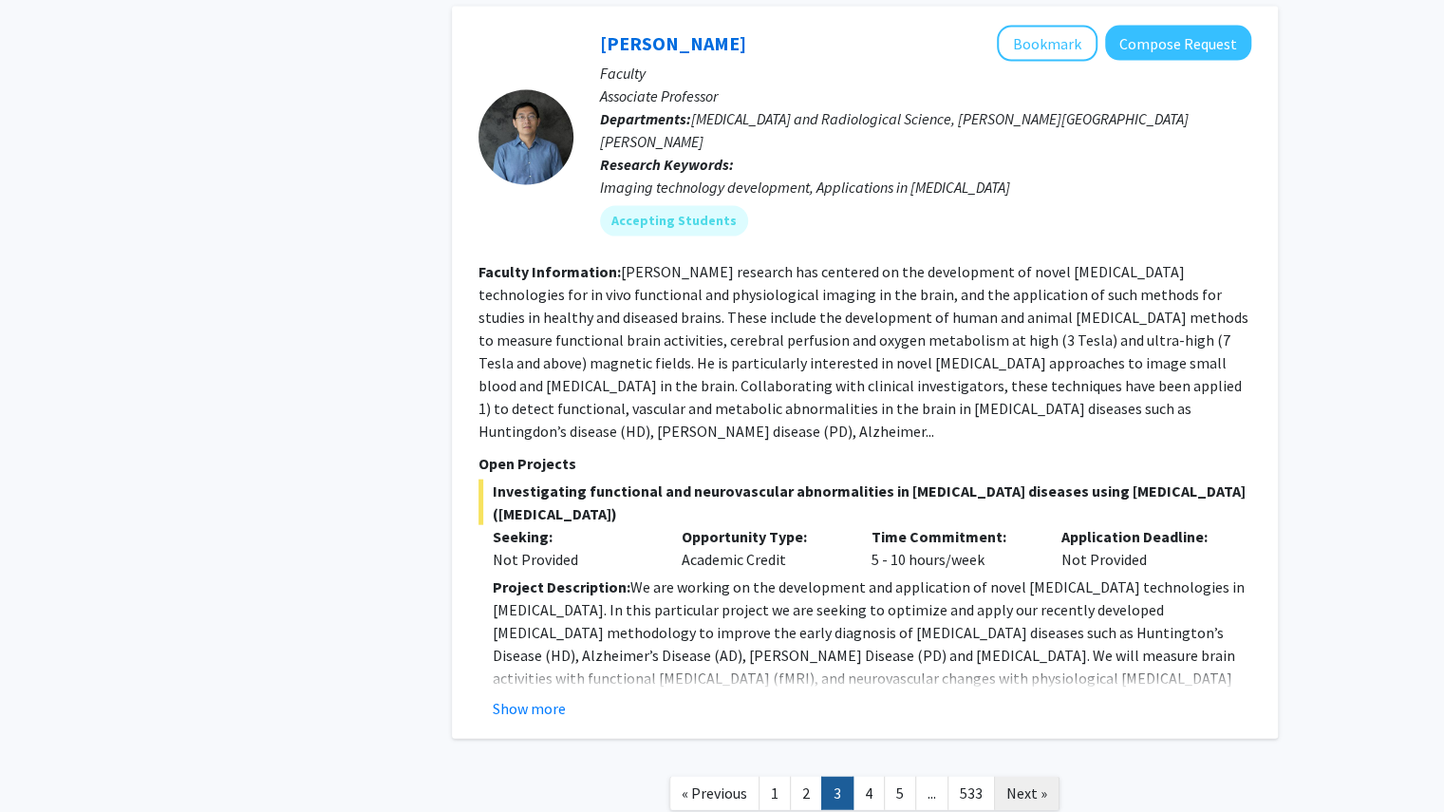
click at [1023, 783] on span "Next »" at bounding box center [1026, 792] width 41 height 19
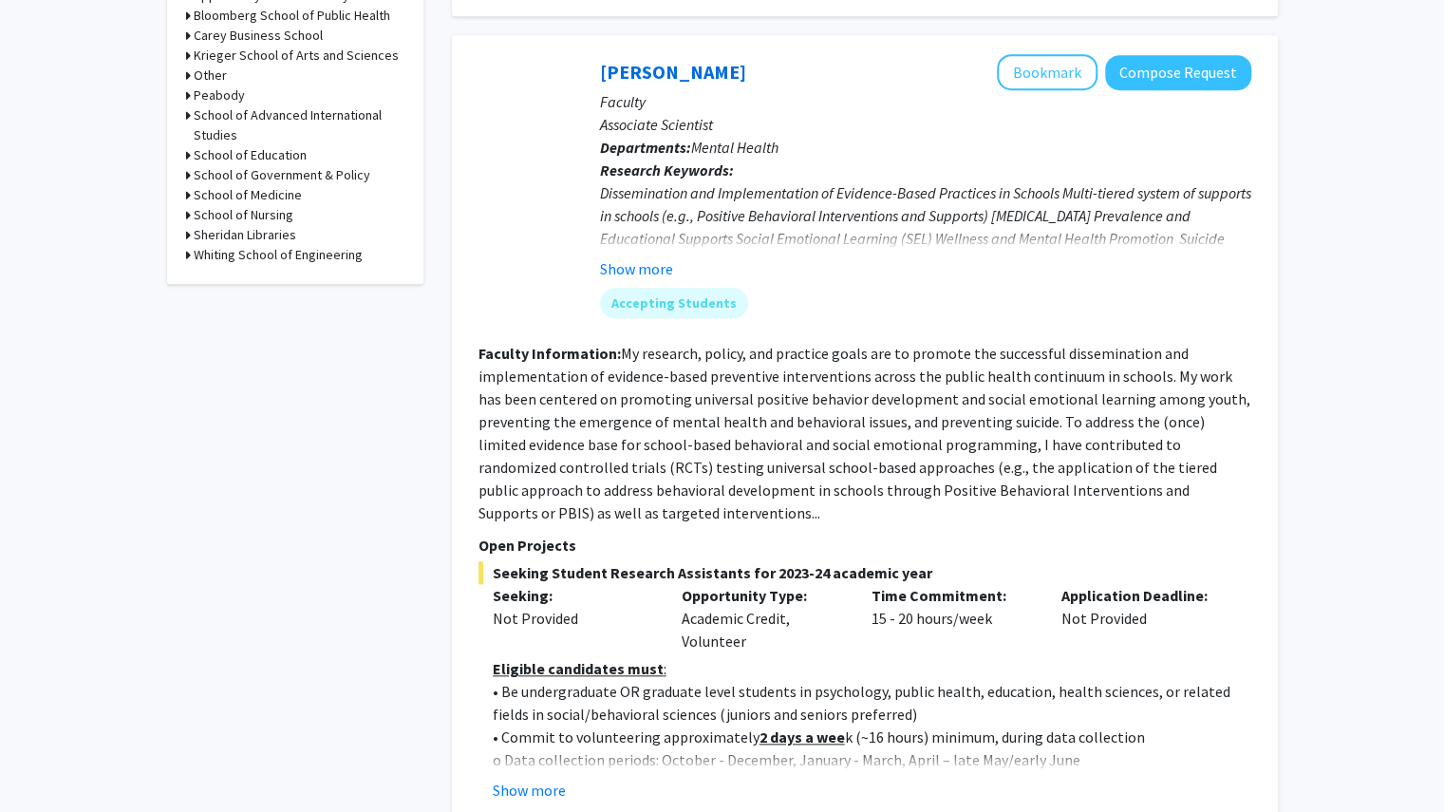
scroll to position [845, 0]
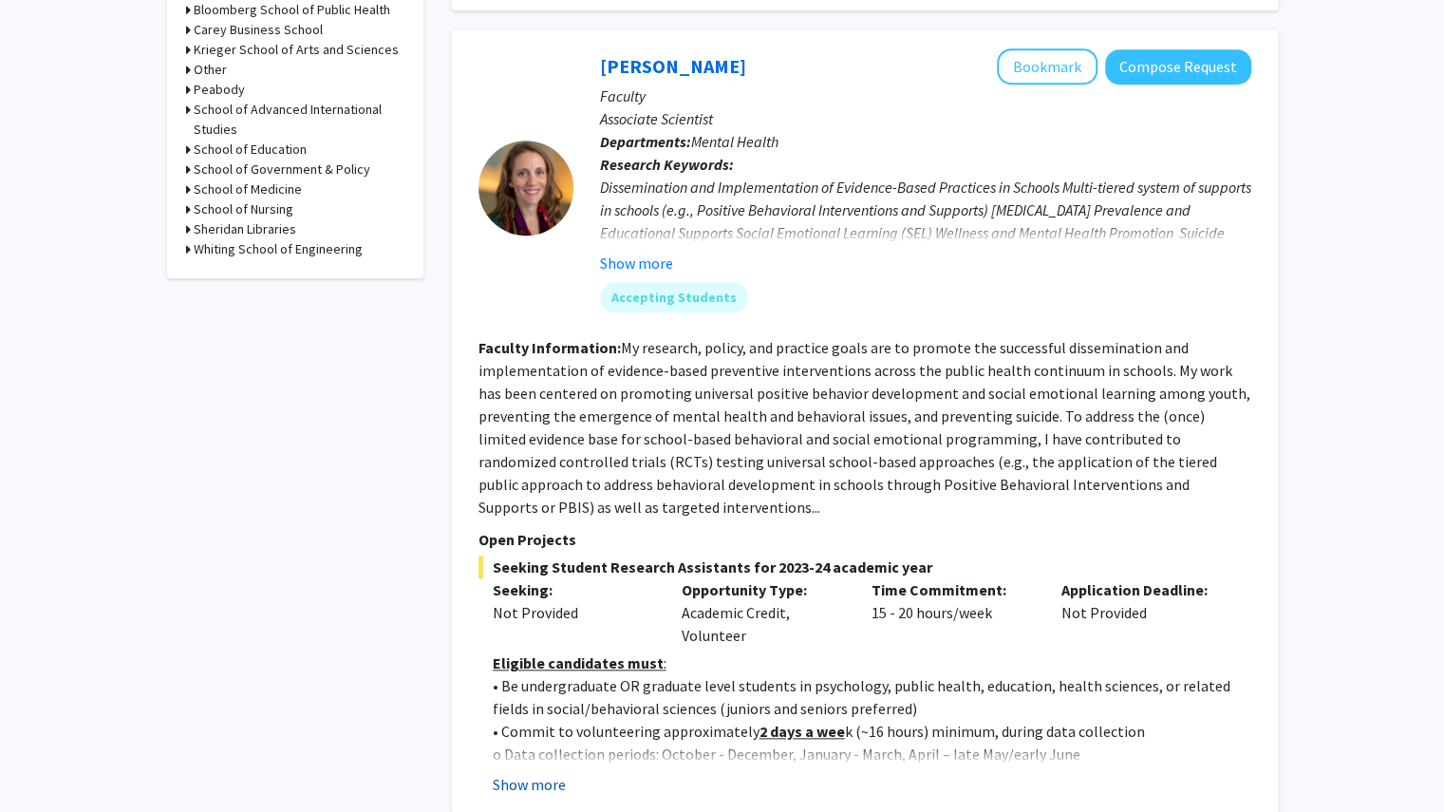
click at [556, 773] on button "Show more" at bounding box center [529, 784] width 73 height 23
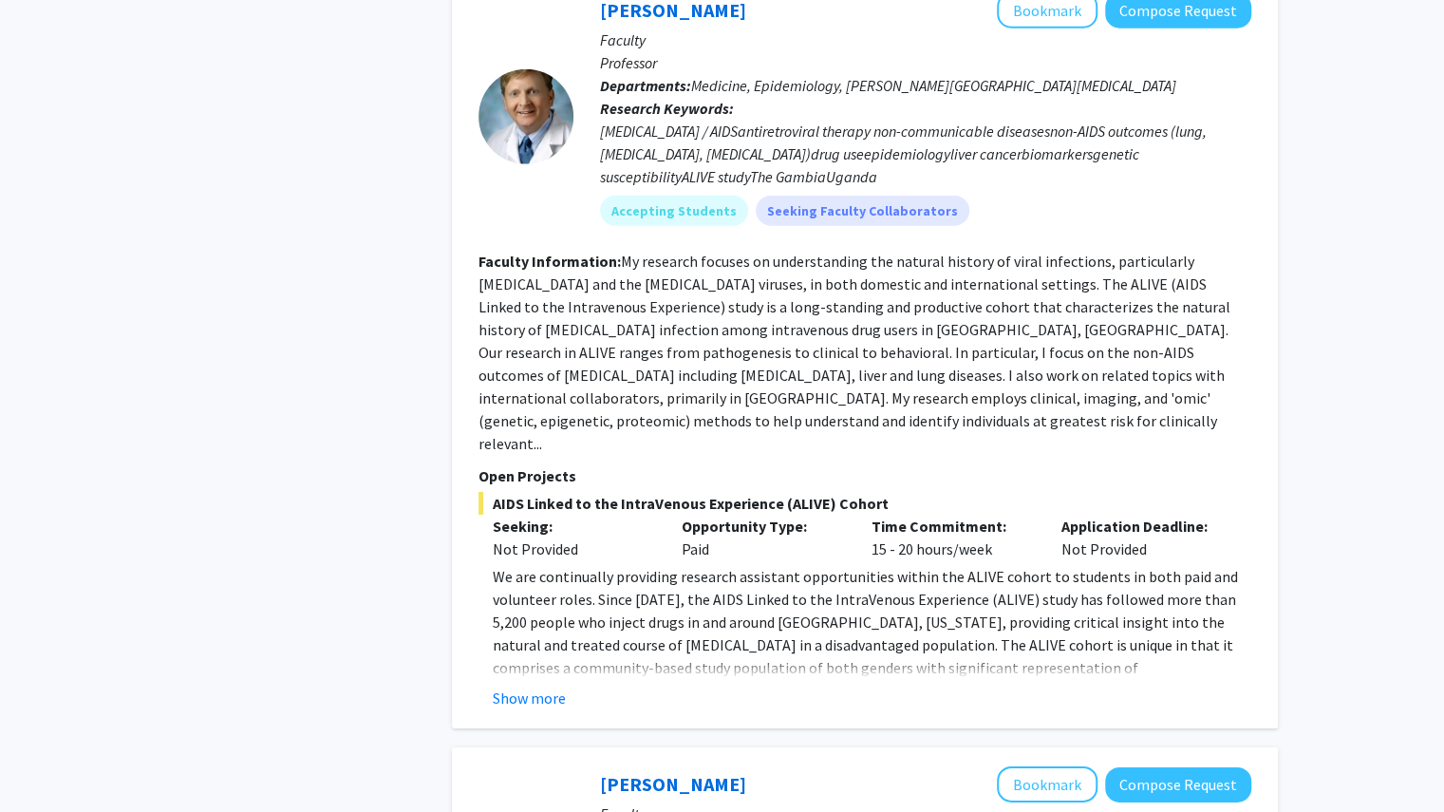
scroll to position [3239, 0]
click at [507, 552] on div "[PERSON_NAME] Bookmark Compose Request Faculty Professor Departments: Medicine,…" at bounding box center [865, 349] width 826 height 755
click at [514, 685] on button "Show more" at bounding box center [529, 696] width 73 height 23
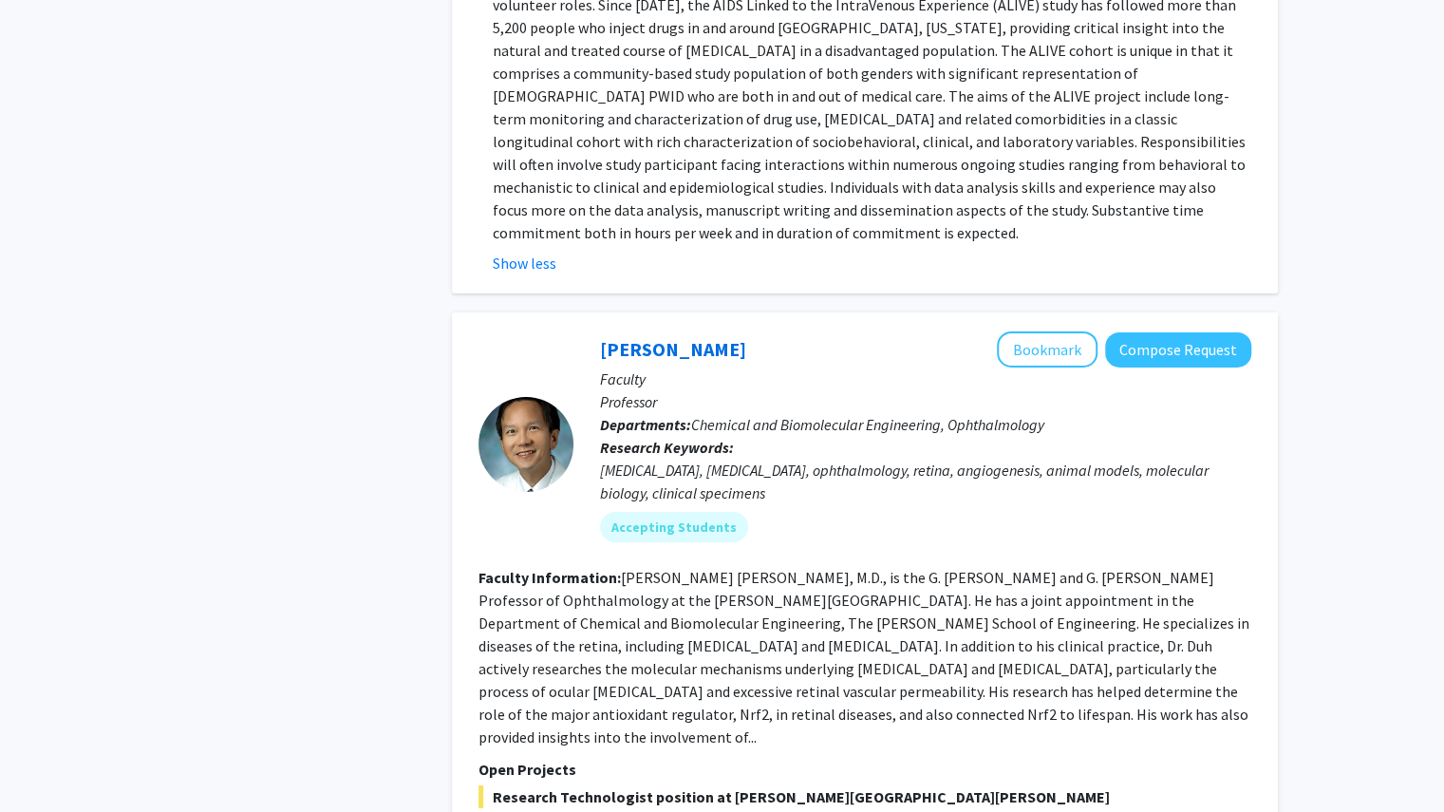
scroll to position [3884, 0]
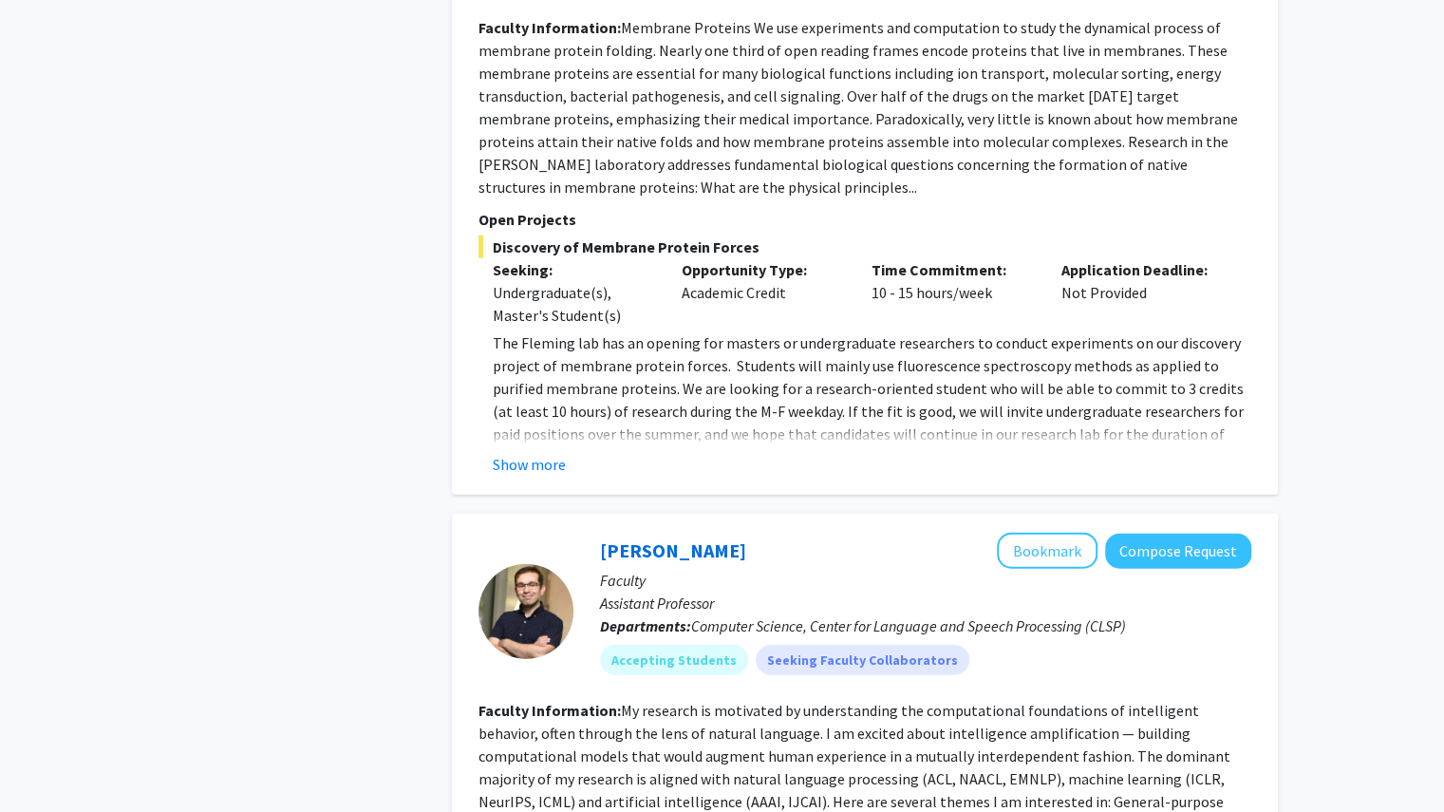
scroll to position [7117, 0]
